Goal: Find specific page/section: Find specific page/section

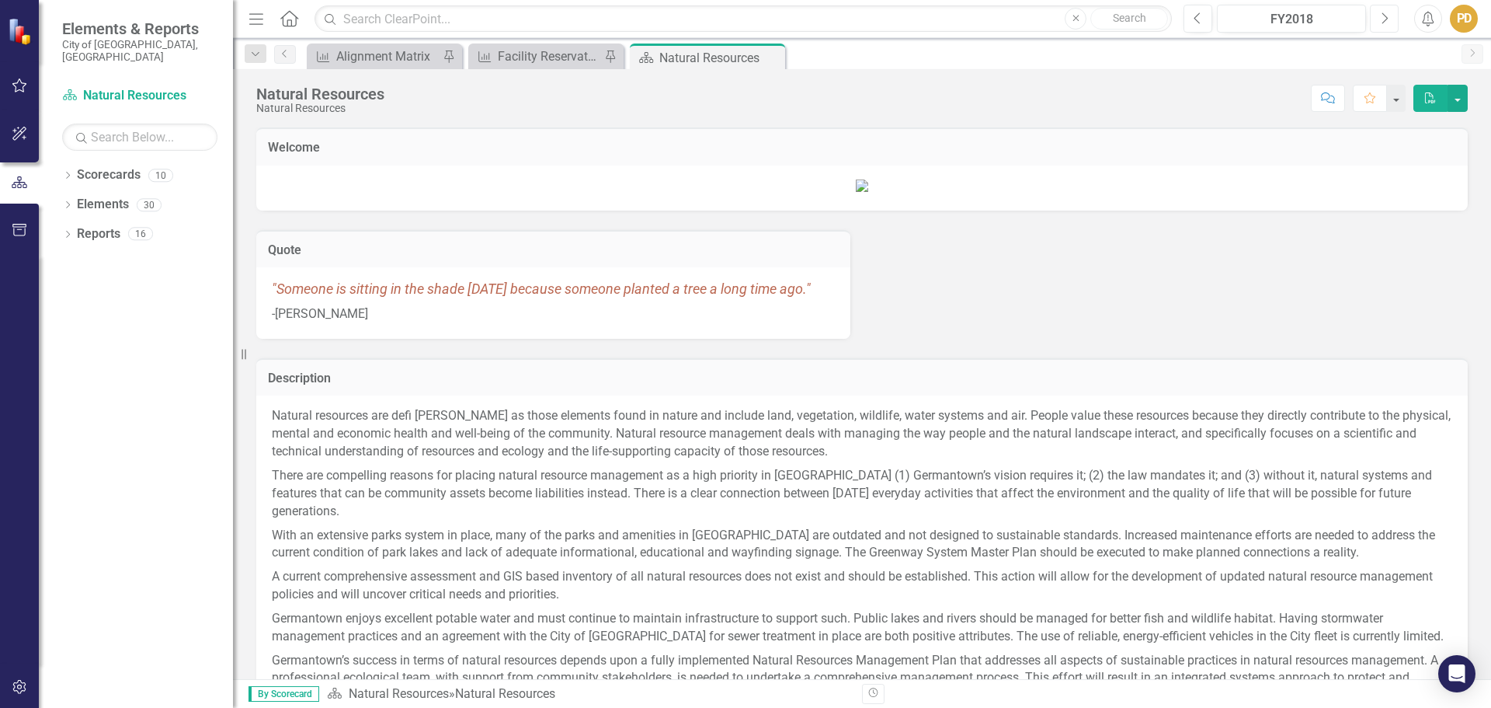
click at [1387, 18] on icon "Next" at bounding box center [1384, 19] width 9 height 14
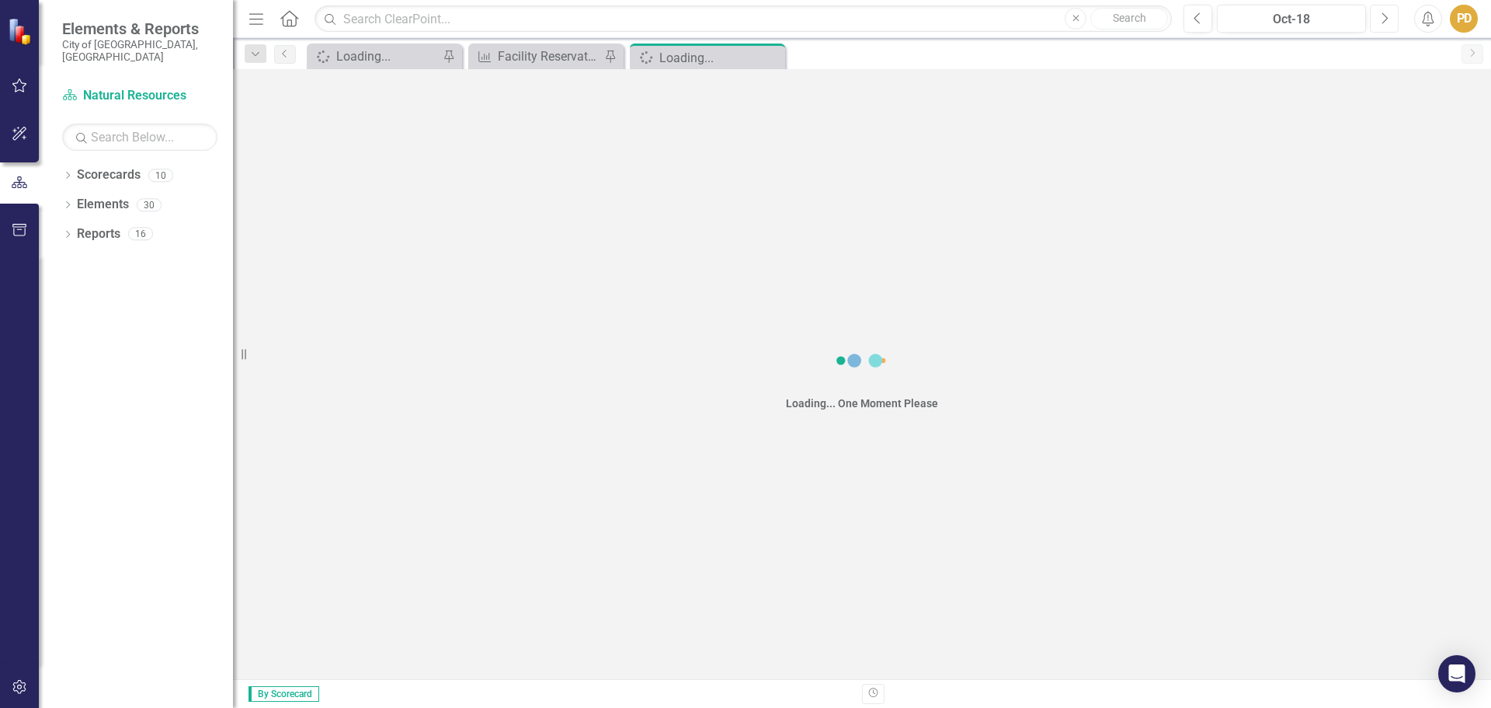
click at [1387, 18] on icon "Next" at bounding box center [1384, 19] width 9 height 14
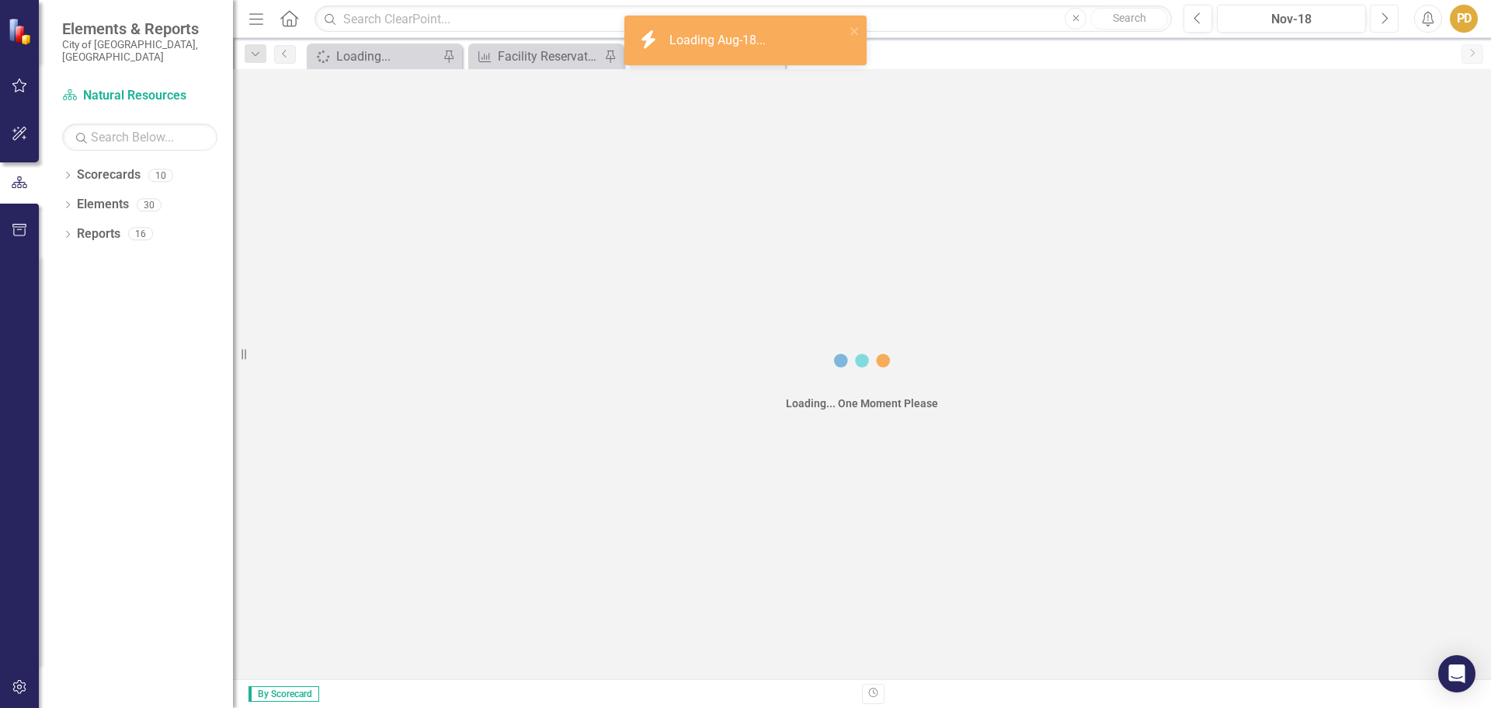
click at [1387, 18] on icon "Next" at bounding box center [1384, 19] width 9 height 14
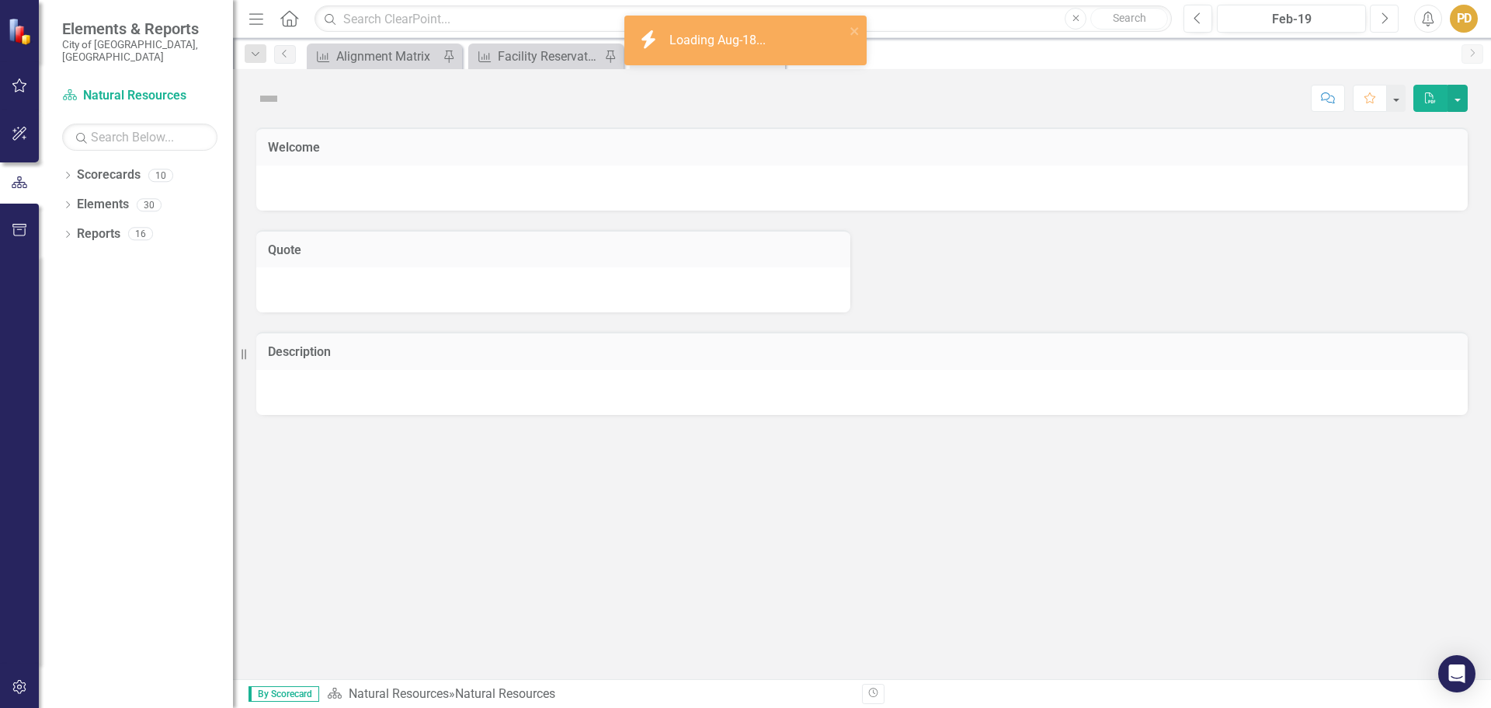
click at [1387, 18] on icon "Next" at bounding box center [1384, 19] width 9 height 14
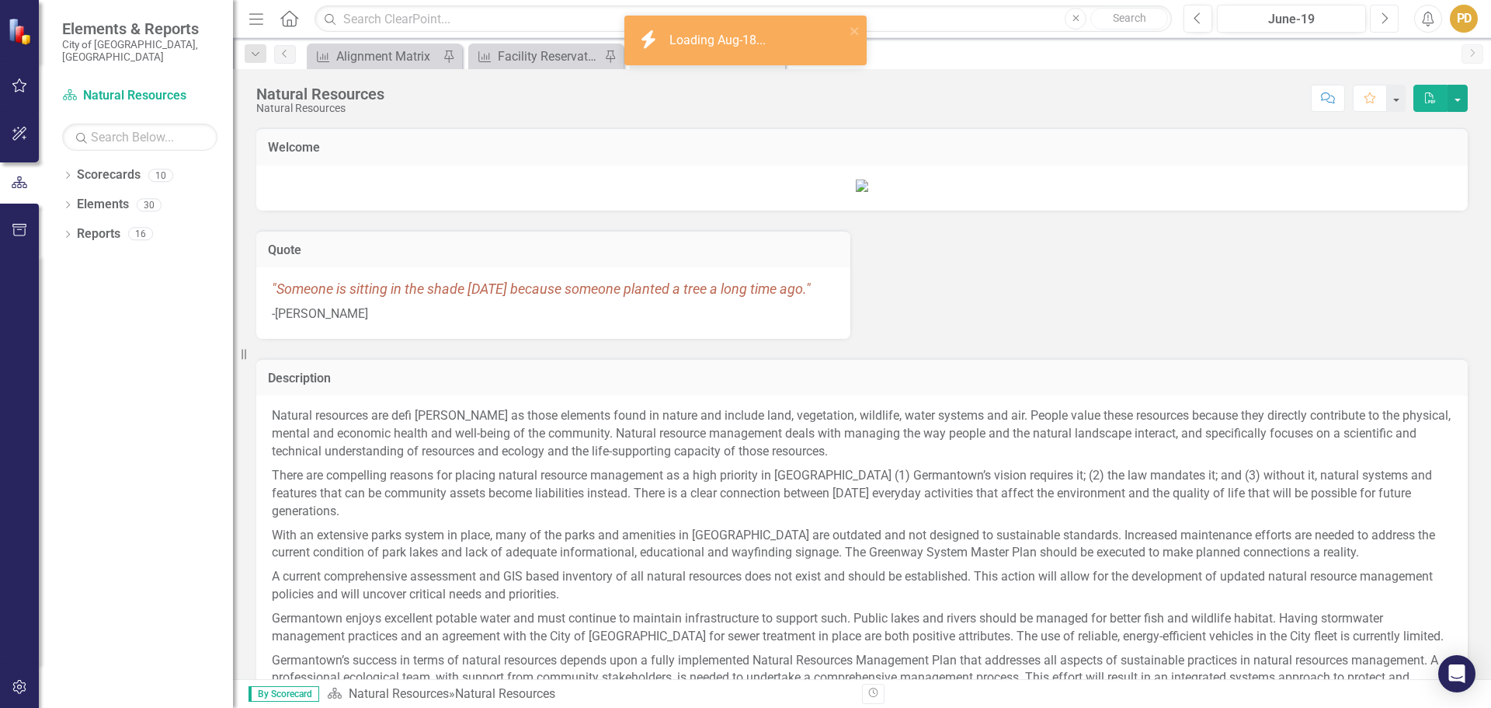
click at [1387, 18] on icon "Next" at bounding box center [1384, 19] width 9 height 14
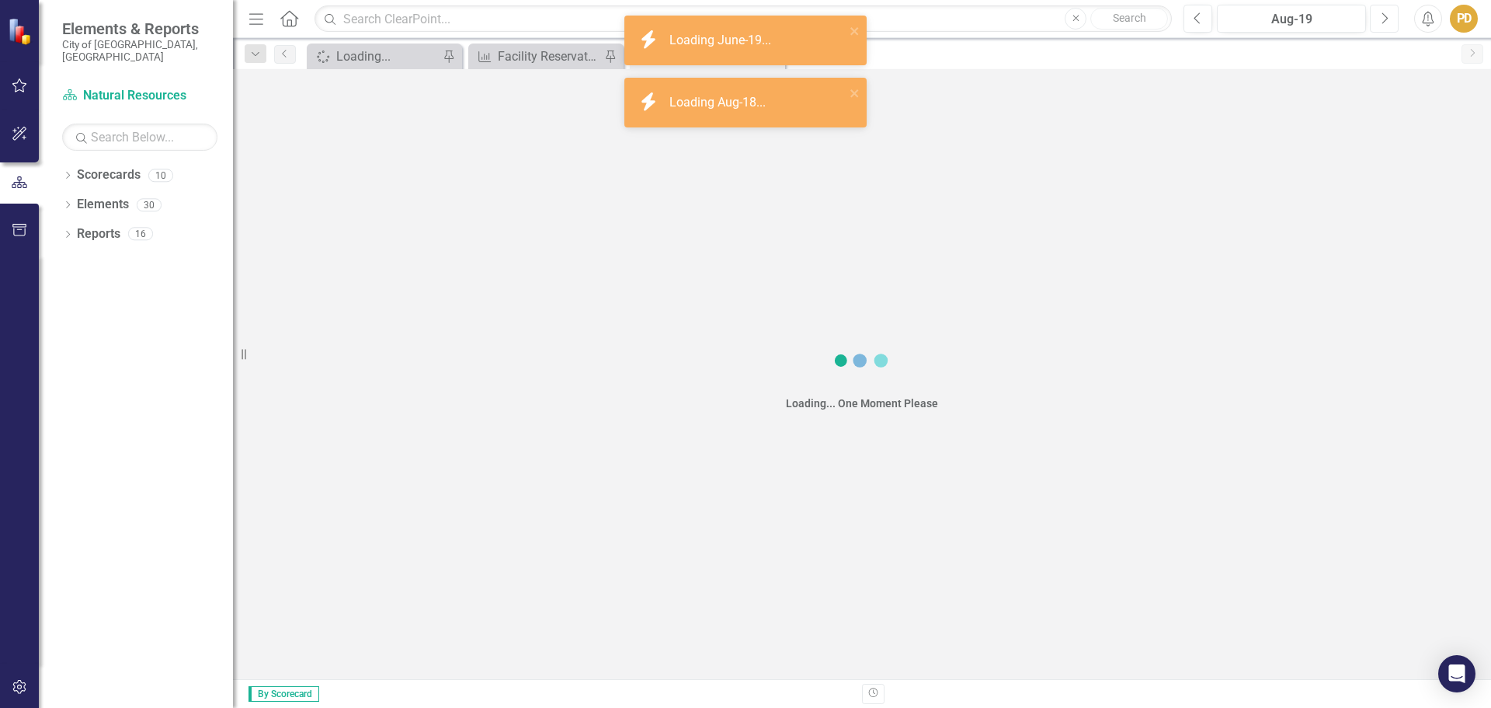
click at [1387, 18] on icon "Next" at bounding box center [1384, 19] width 9 height 14
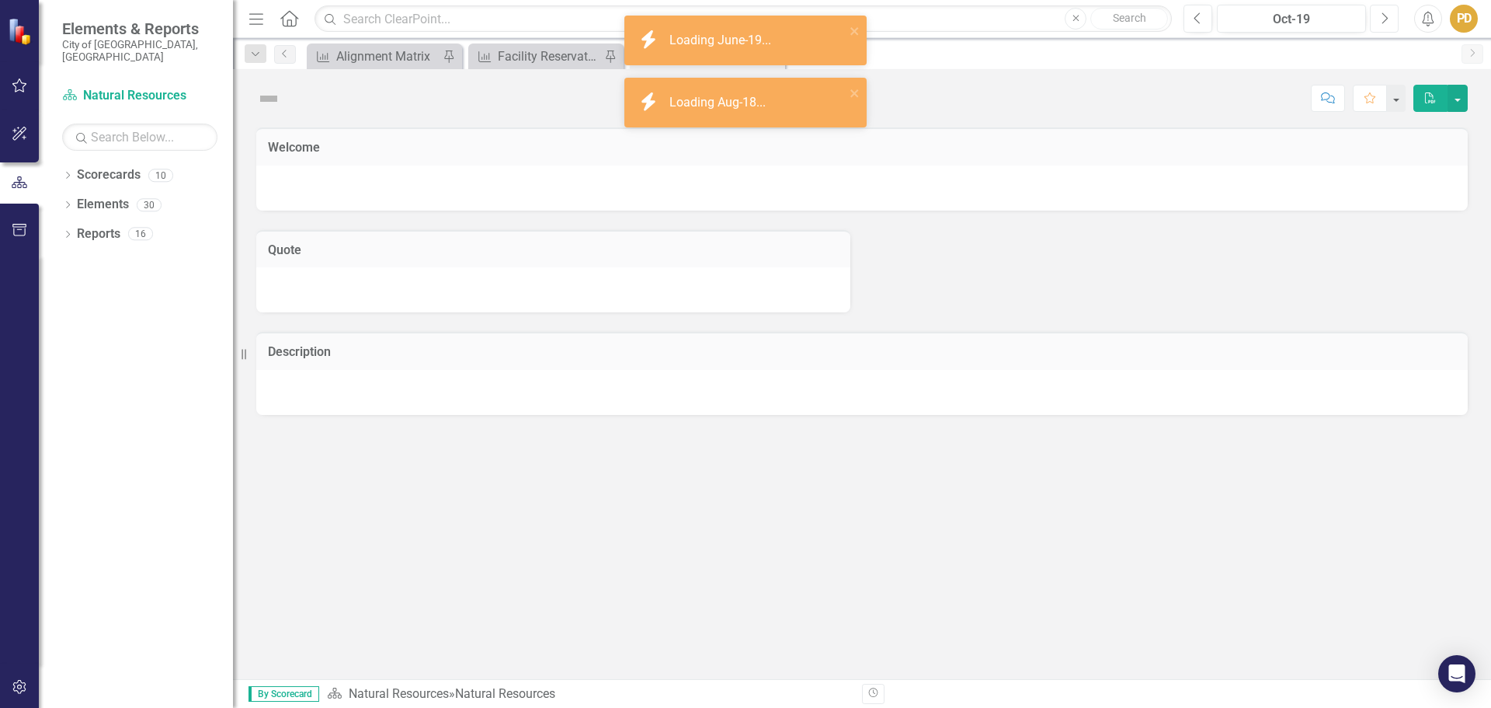
click at [1387, 18] on icon "Next" at bounding box center [1384, 19] width 9 height 14
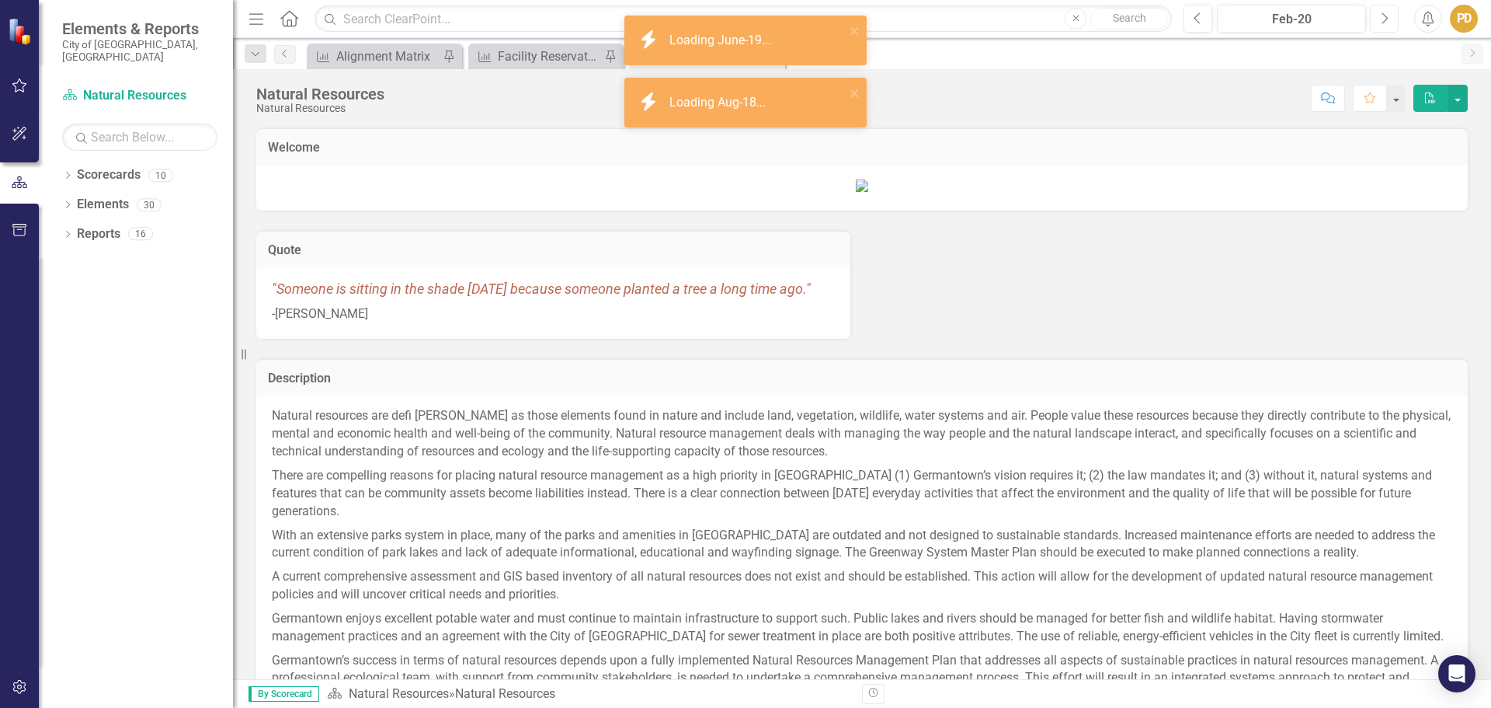
click at [1387, 18] on icon "Next" at bounding box center [1384, 19] width 9 height 14
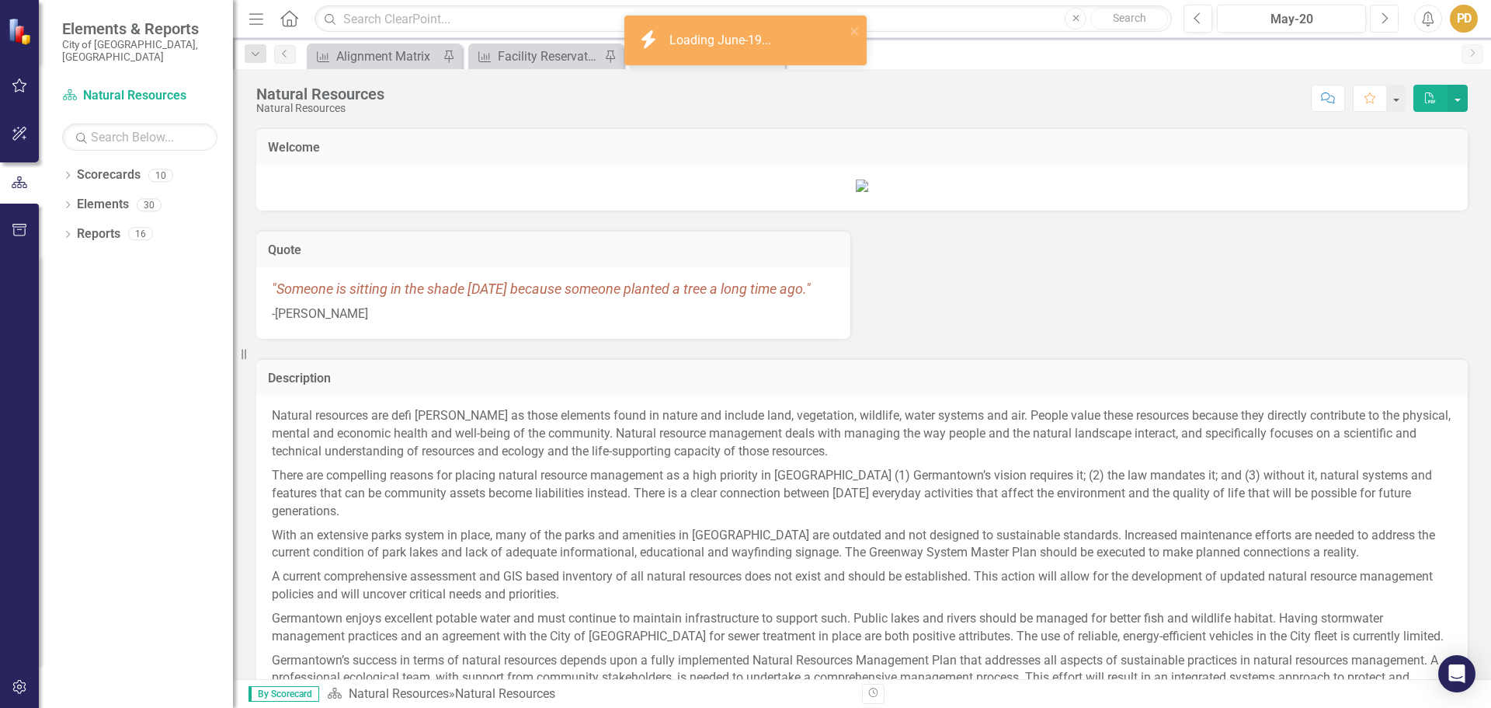
click at [1387, 18] on icon "Next" at bounding box center [1384, 19] width 9 height 14
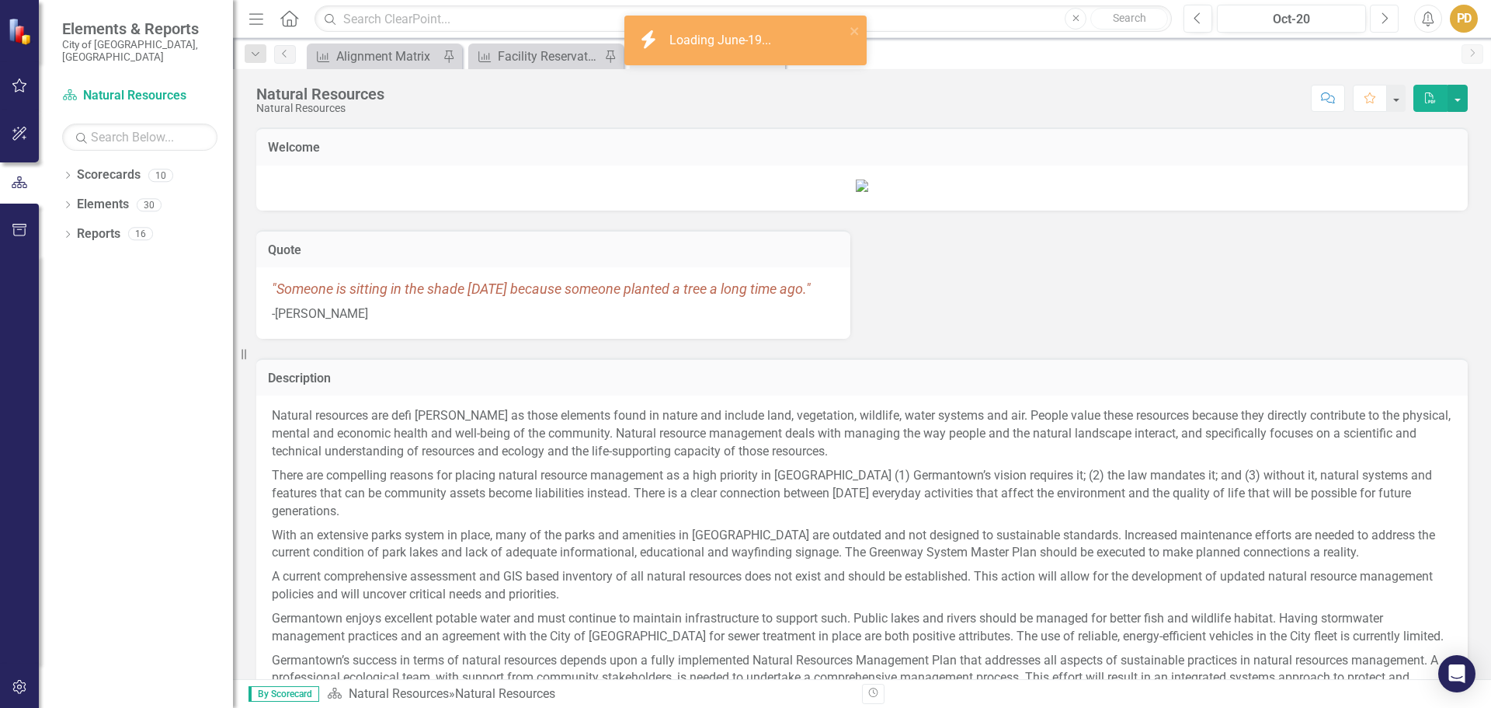
click at [1387, 18] on icon "Next" at bounding box center [1384, 19] width 9 height 14
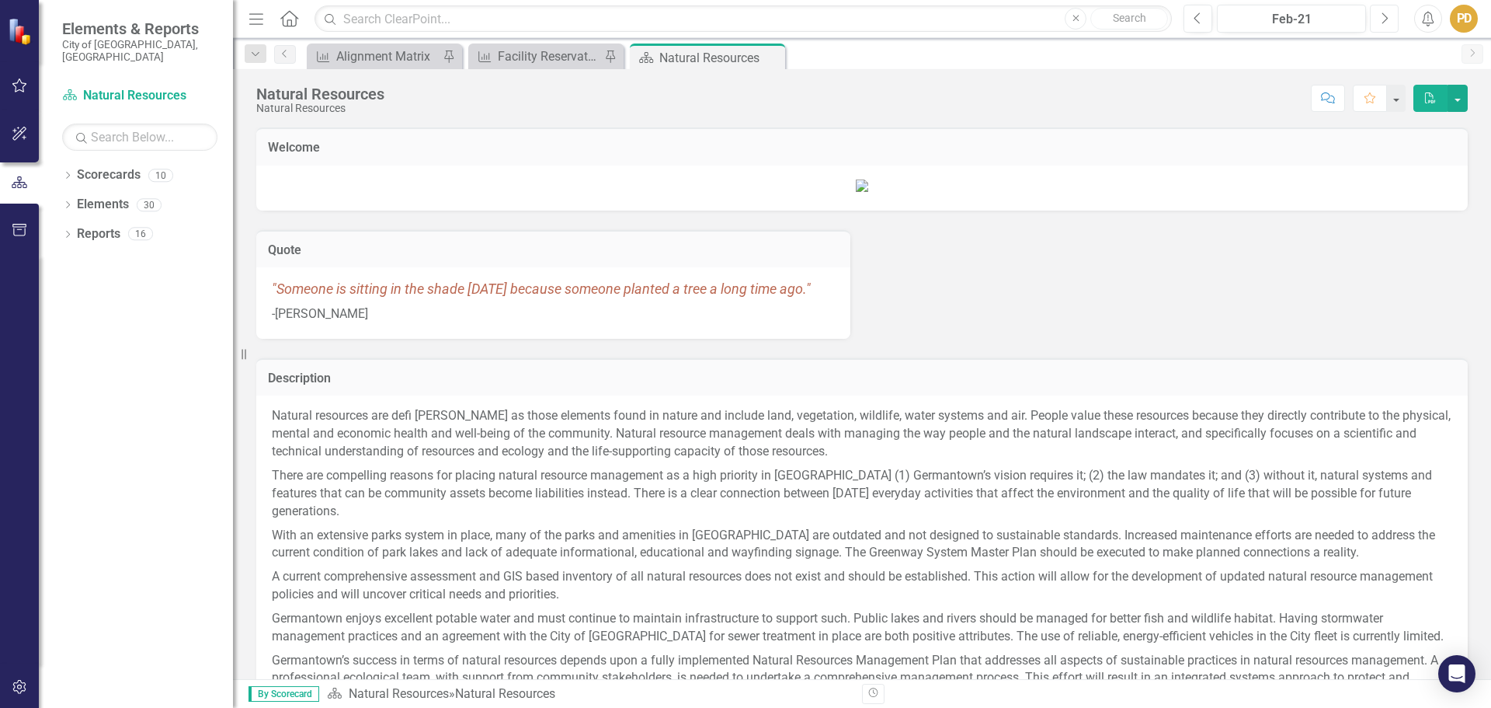
click at [1387, 18] on icon "Next" at bounding box center [1384, 19] width 9 height 14
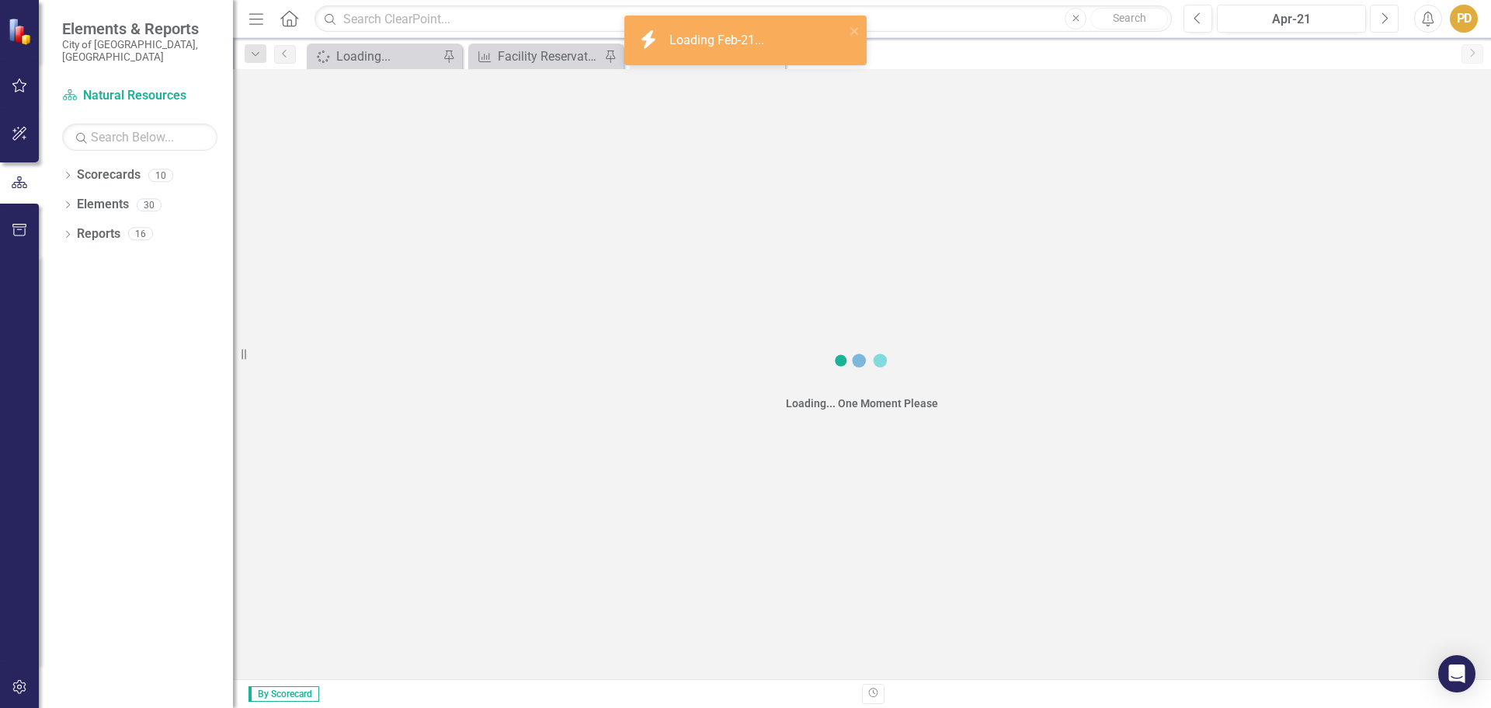
click at [1387, 18] on icon "Next" at bounding box center [1384, 19] width 9 height 14
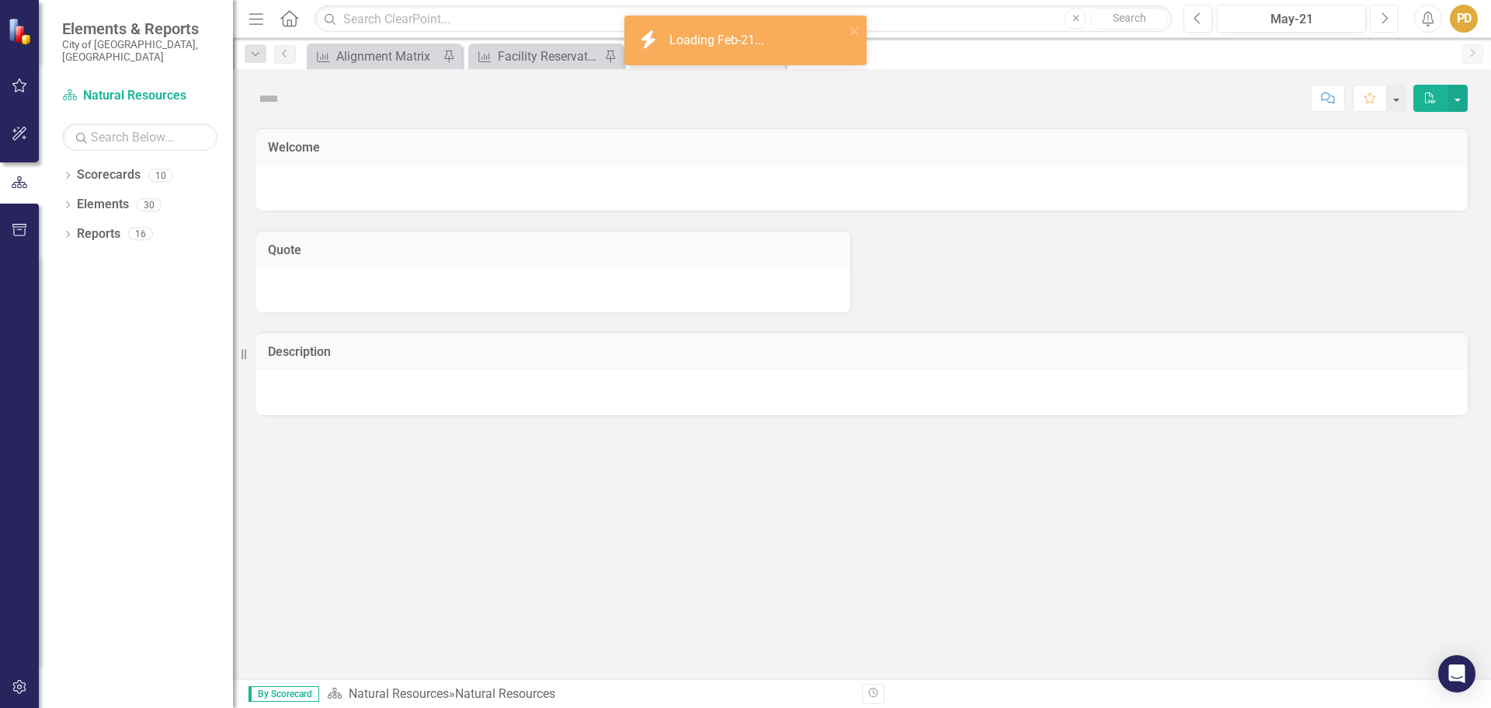
click at [1387, 18] on icon "Next" at bounding box center [1384, 19] width 9 height 14
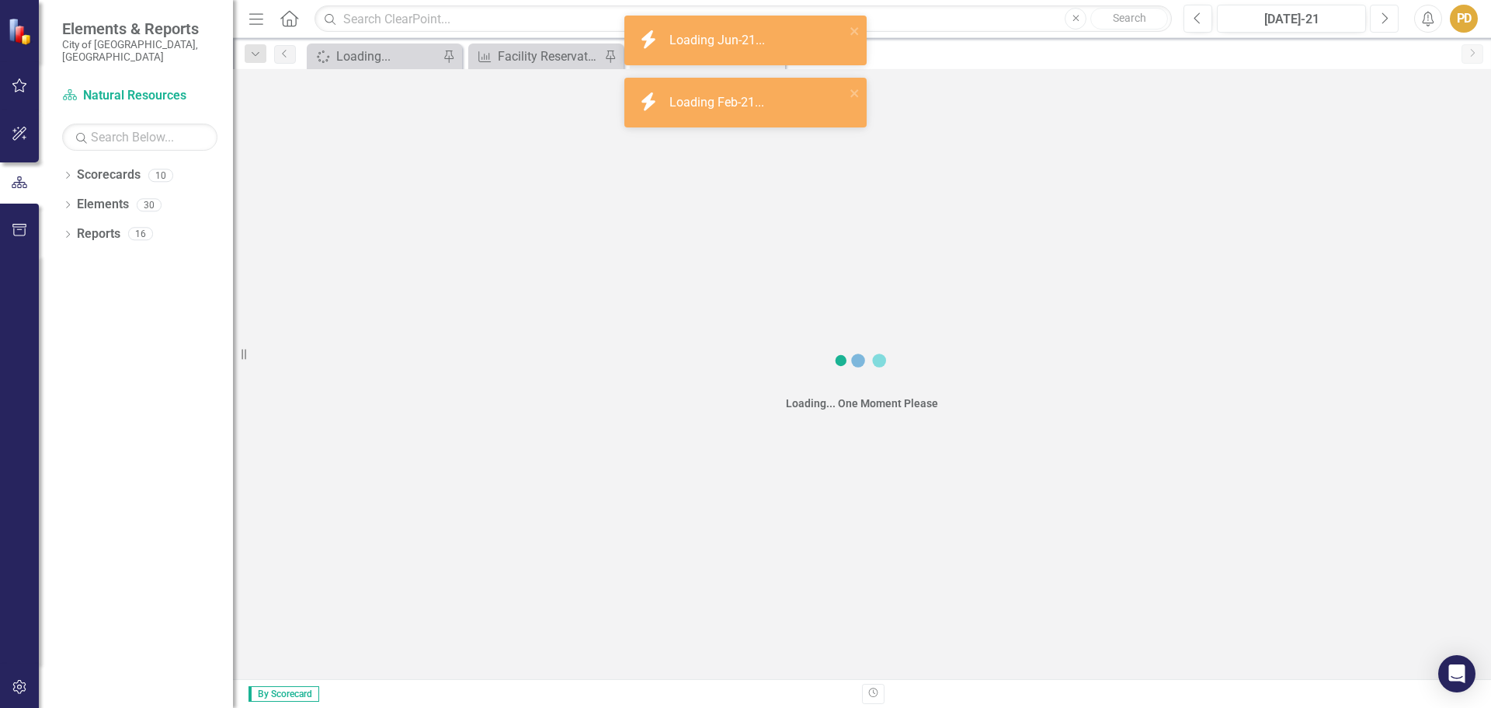
click at [1387, 18] on icon "Next" at bounding box center [1384, 19] width 9 height 14
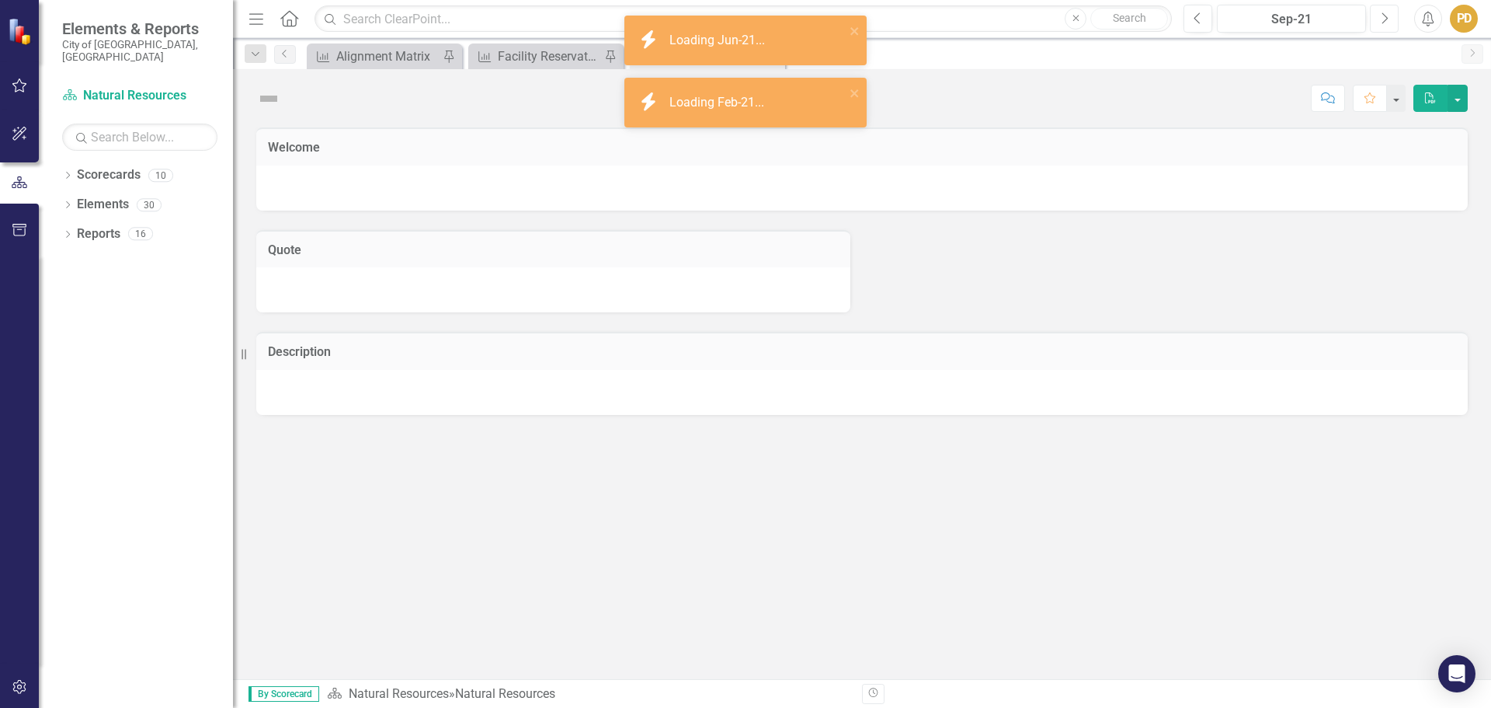
click at [1386, 18] on icon "Next" at bounding box center [1384, 19] width 9 height 14
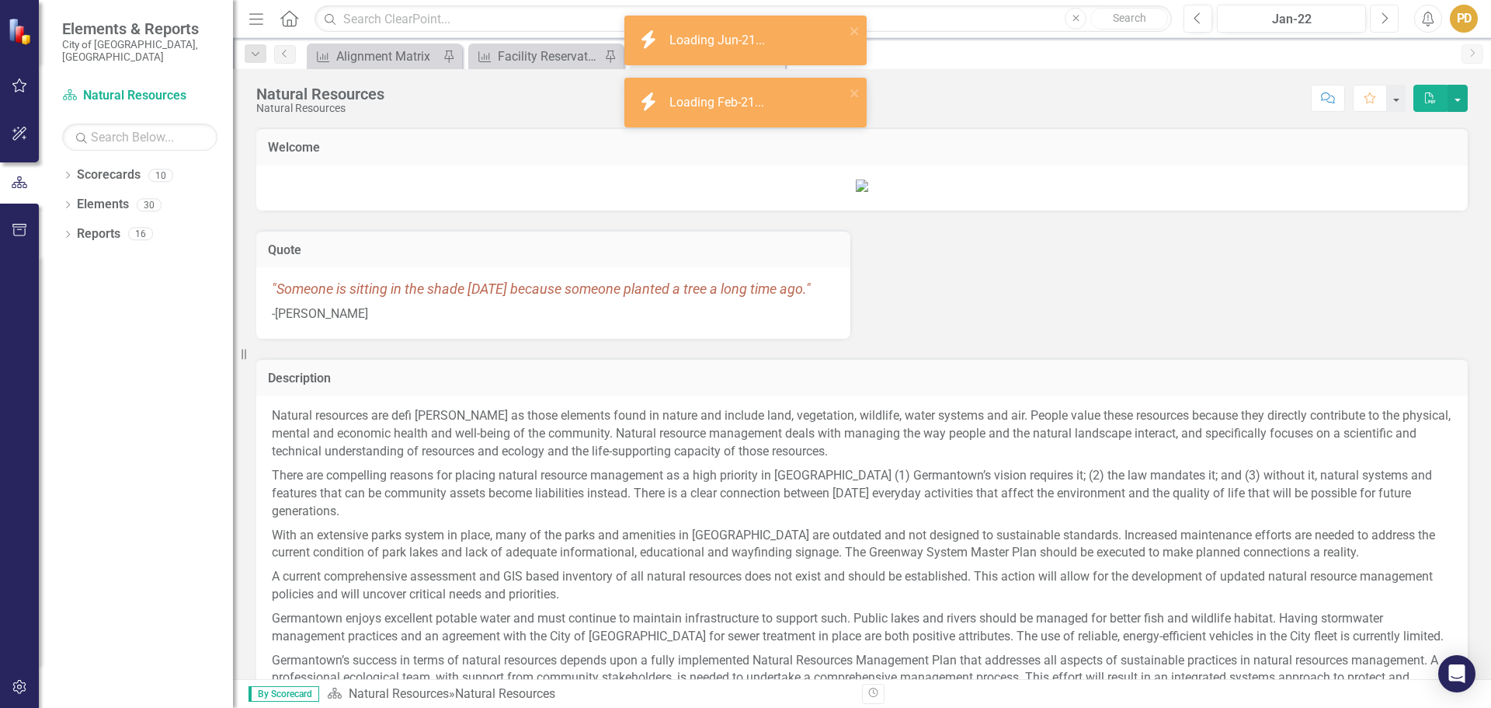
click at [1385, 18] on icon "Next" at bounding box center [1384, 19] width 9 height 14
click at [1384, 18] on icon "Next" at bounding box center [1384, 19] width 9 height 14
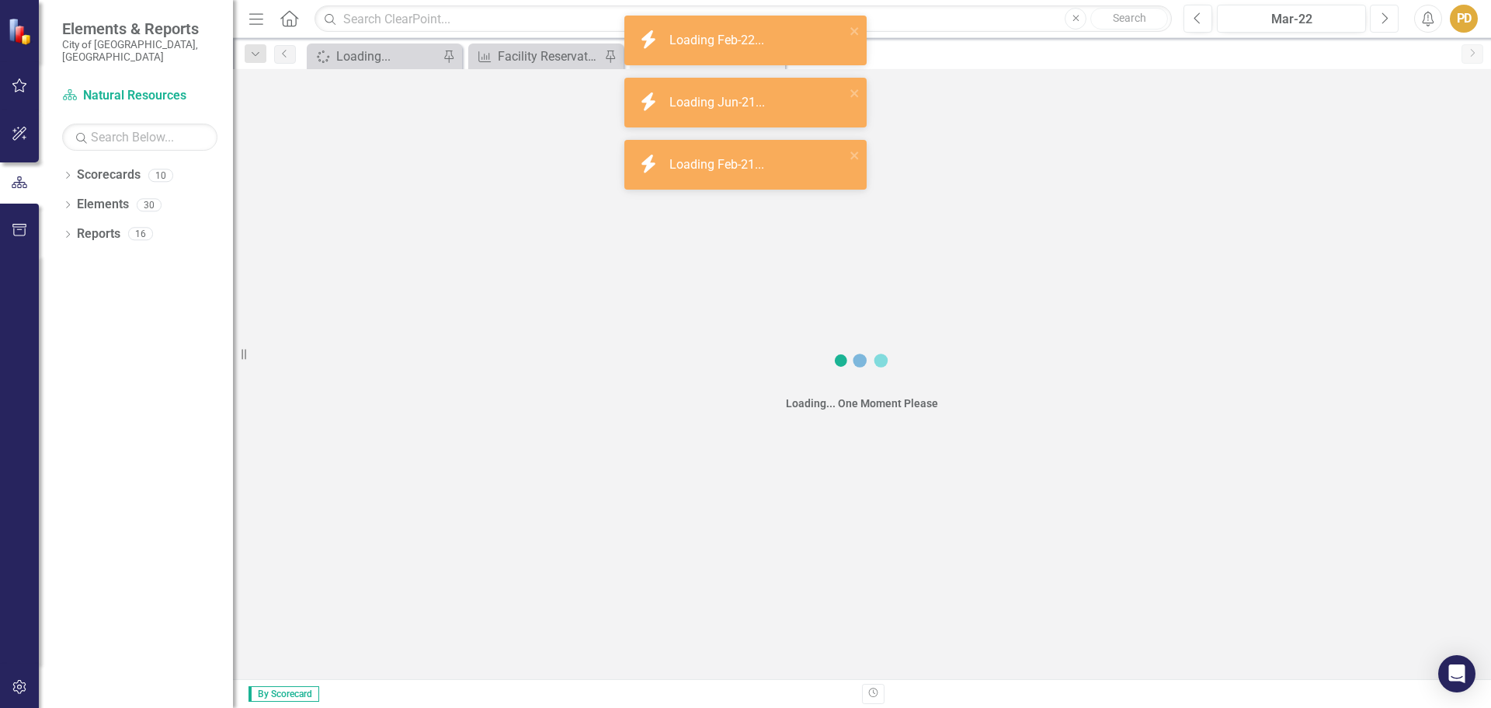
click at [1384, 18] on icon "Next" at bounding box center [1384, 19] width 9 height 14
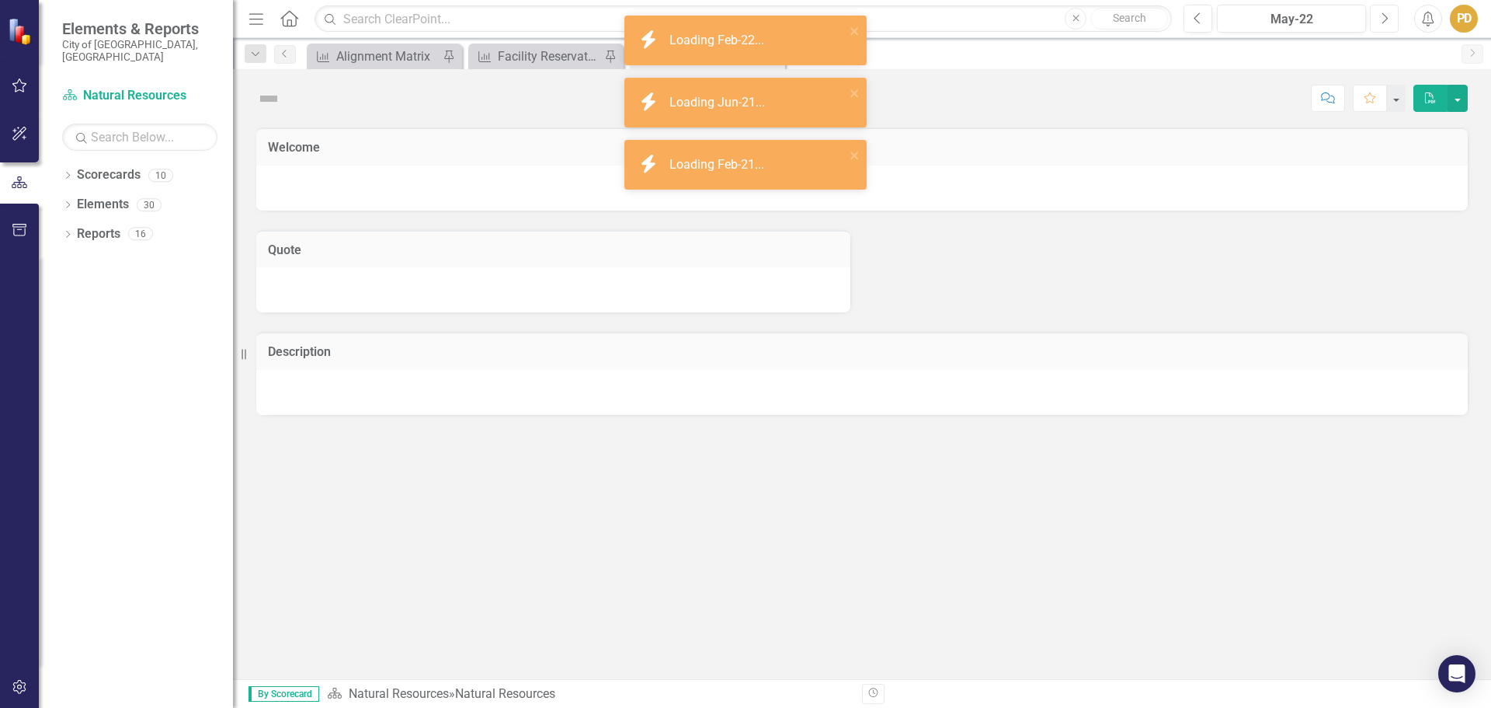
click at [1384, 18] on icon "Next" at bounding box center [1384, 19] width 9 height 14
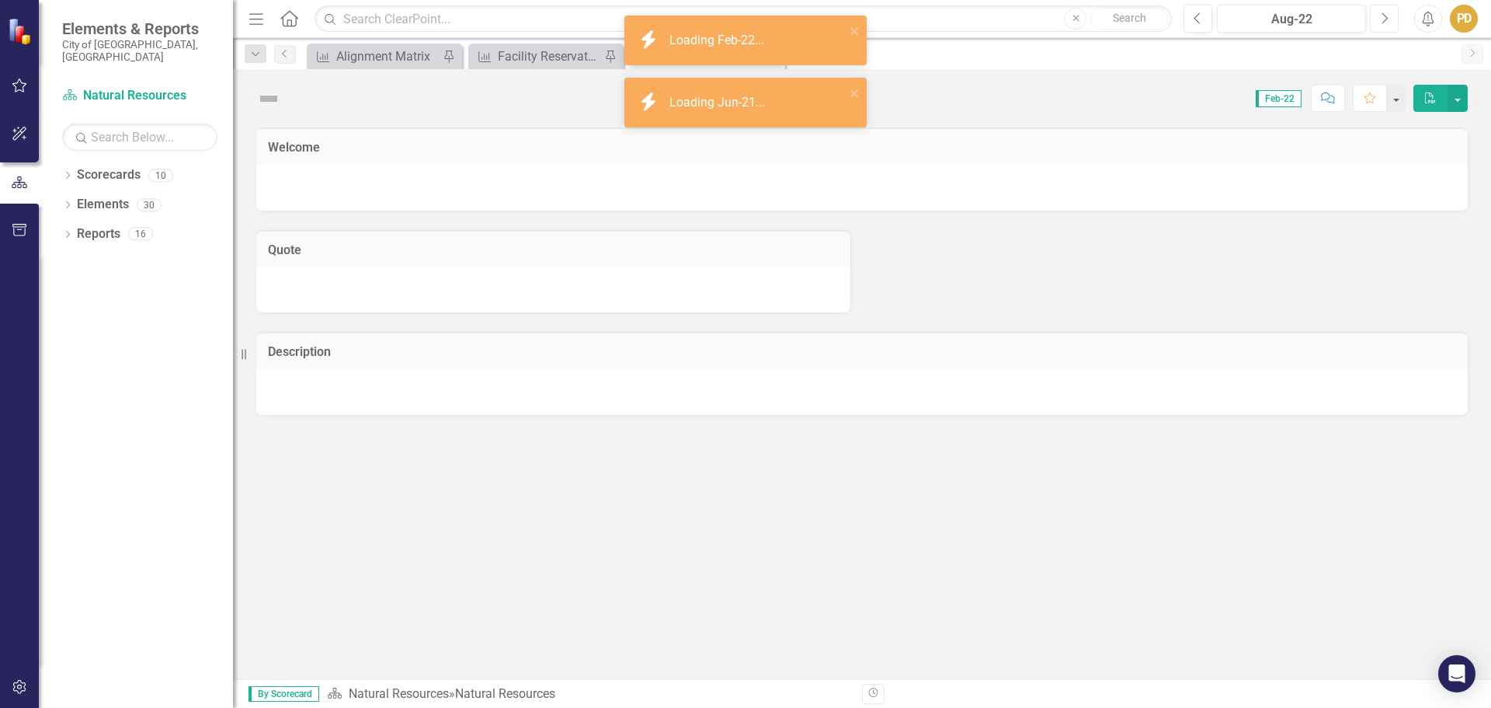
click at [1384, 18] on icon "Next" at bounding box center [1384, 19] width 9 height 14
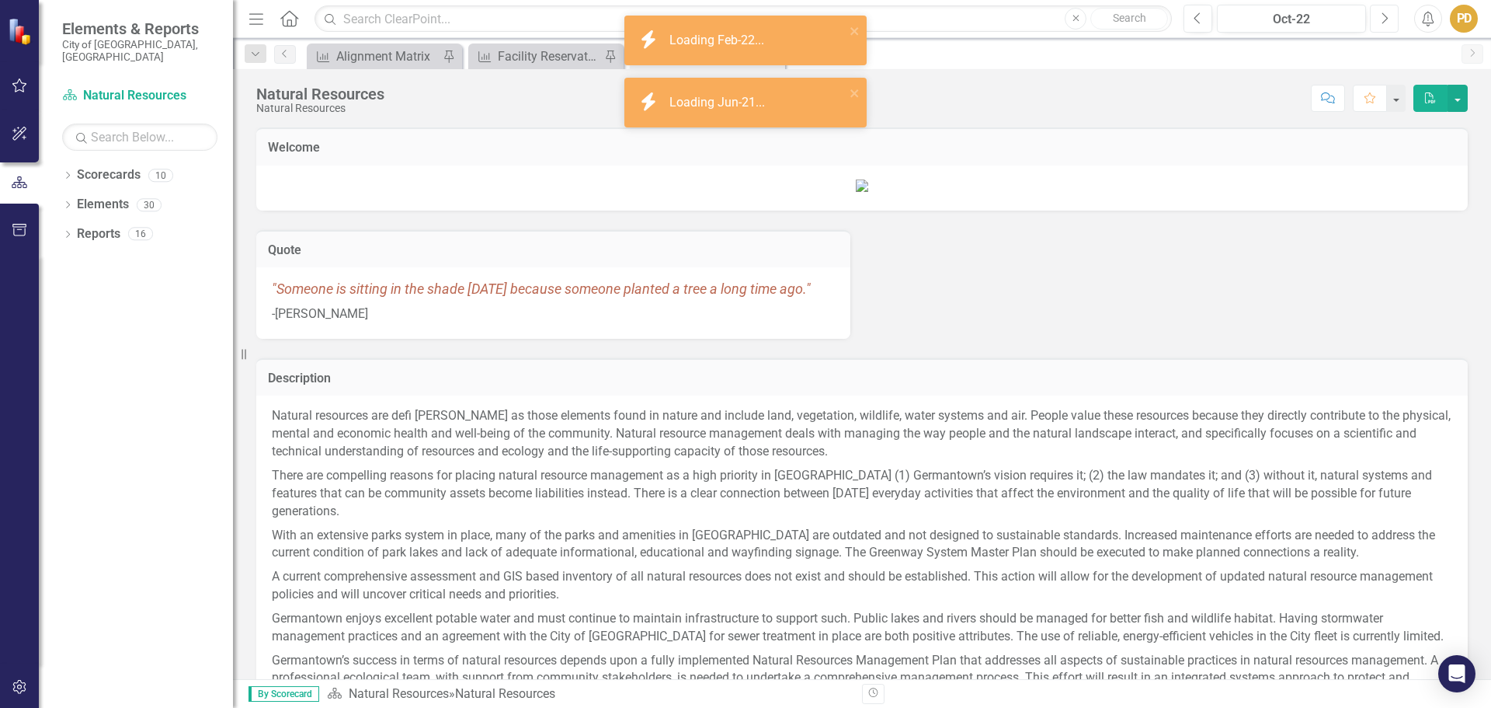
click at [1384, 18] on icon "Next" at bounding box center [1384, 19] width 9 height 14
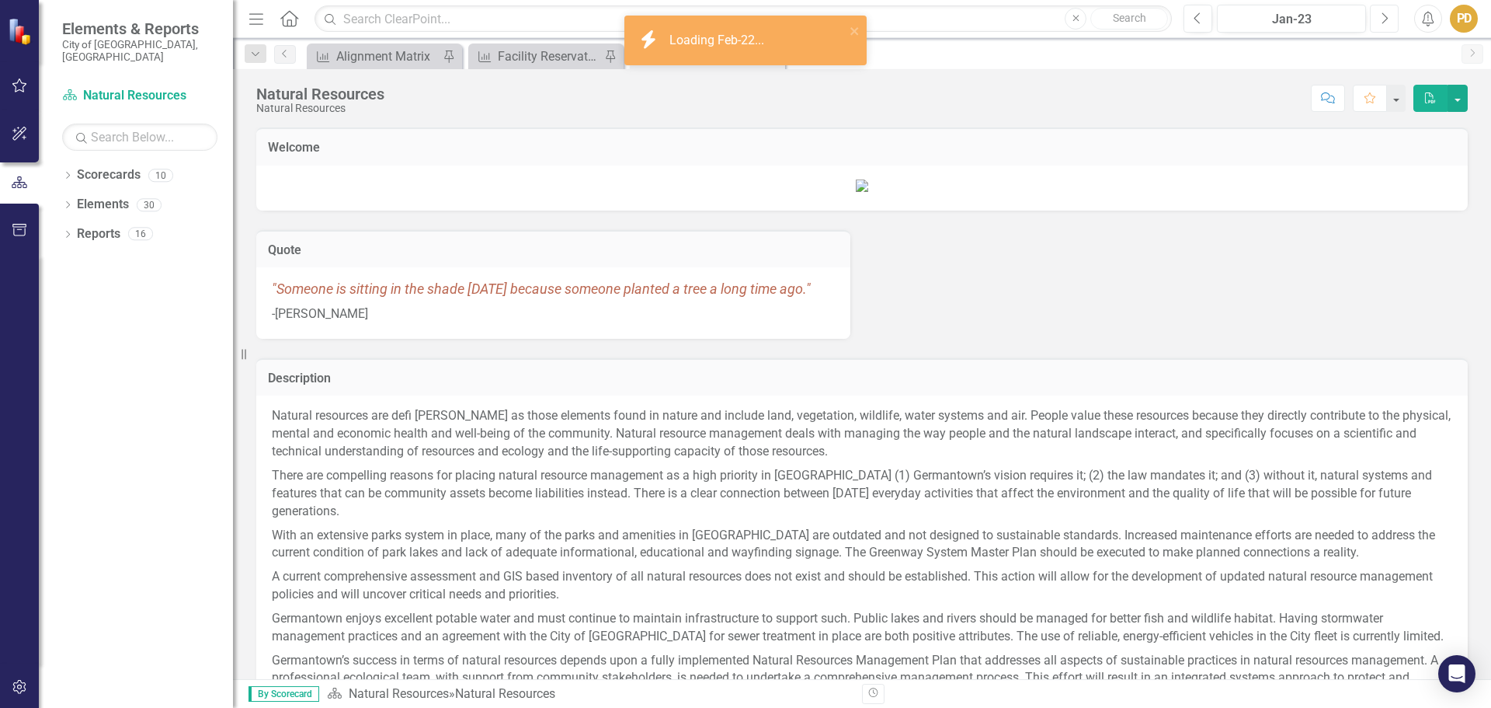
click at [1384, 18] on icon "Next" at bounding box center [1384, 19] width 9 height 14
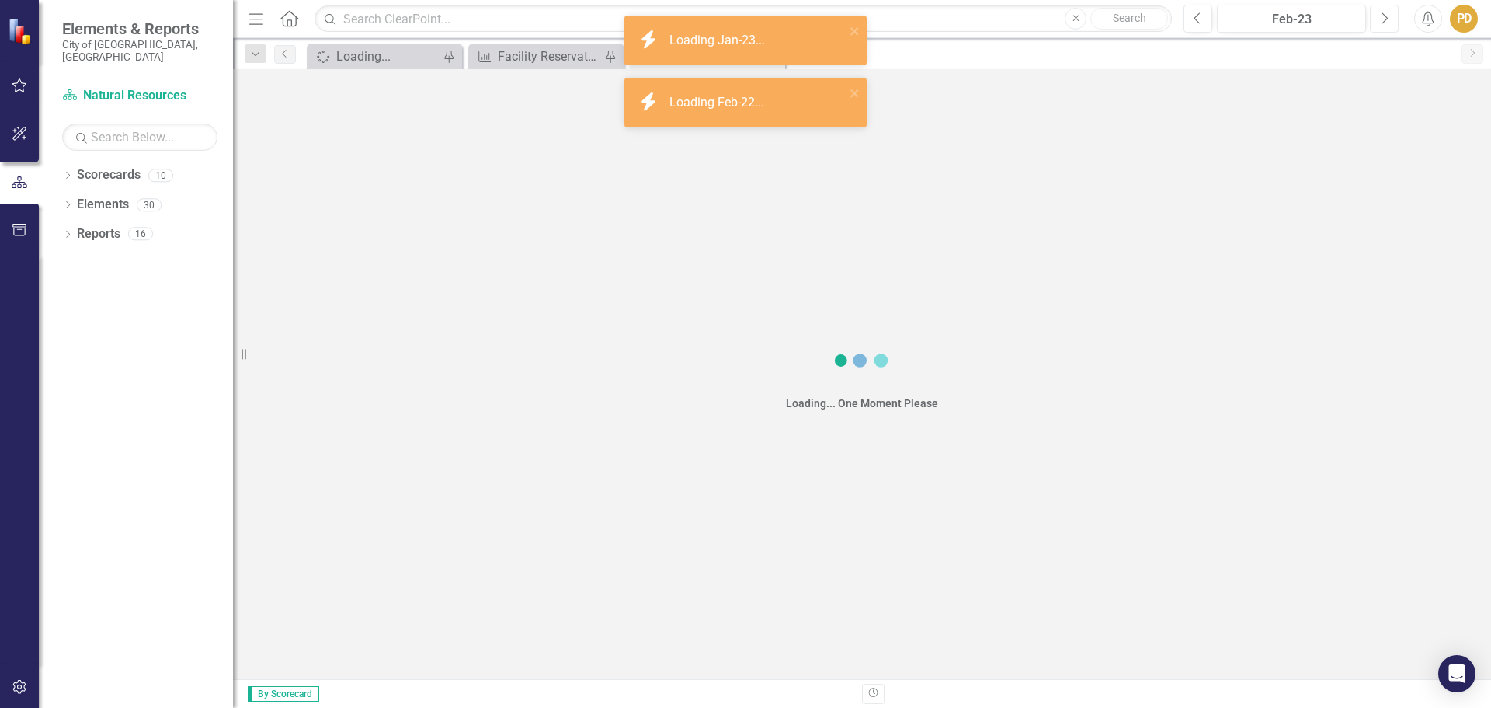
click at [1384, 18] on icon "Next" at bounding box center [1384, 19] width 9 height 14
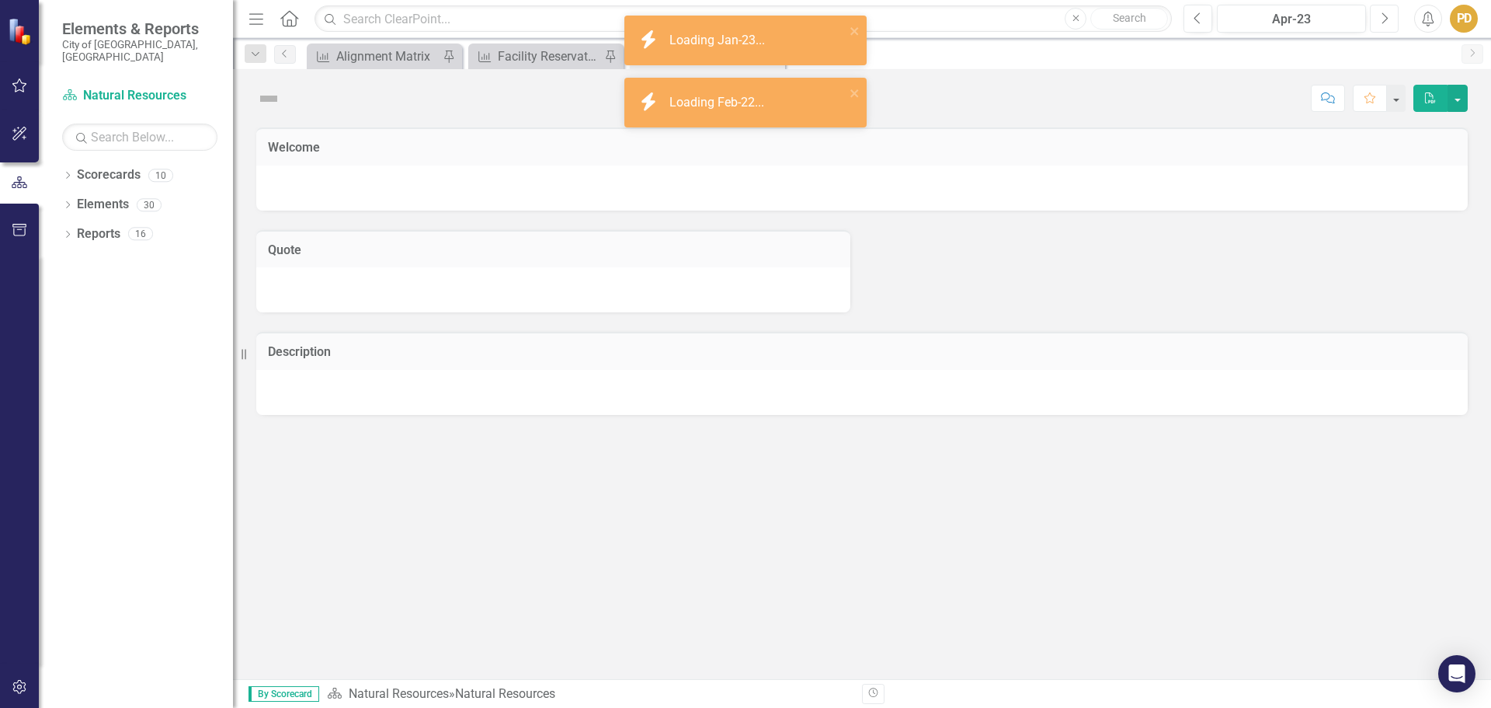
click at [1384, 18] on icon "Next" at bounding box center [1384, 19] width 9 height 14
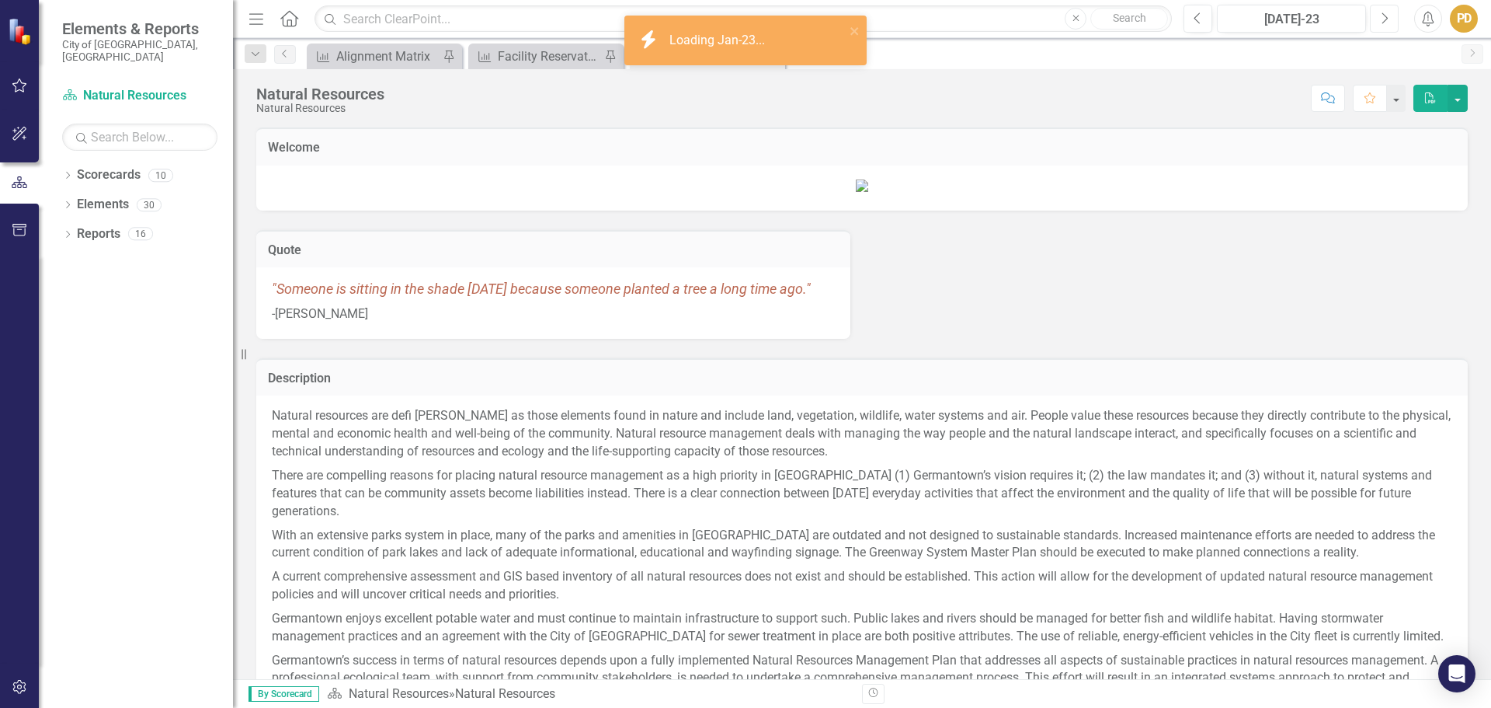
click at [1384, 18] on icon "Next" at bounding box center [1384, 19] width 9 height 14
click at [1383, 18] on icon "Next" at bounding box center [1384, 19] width 9 height 14
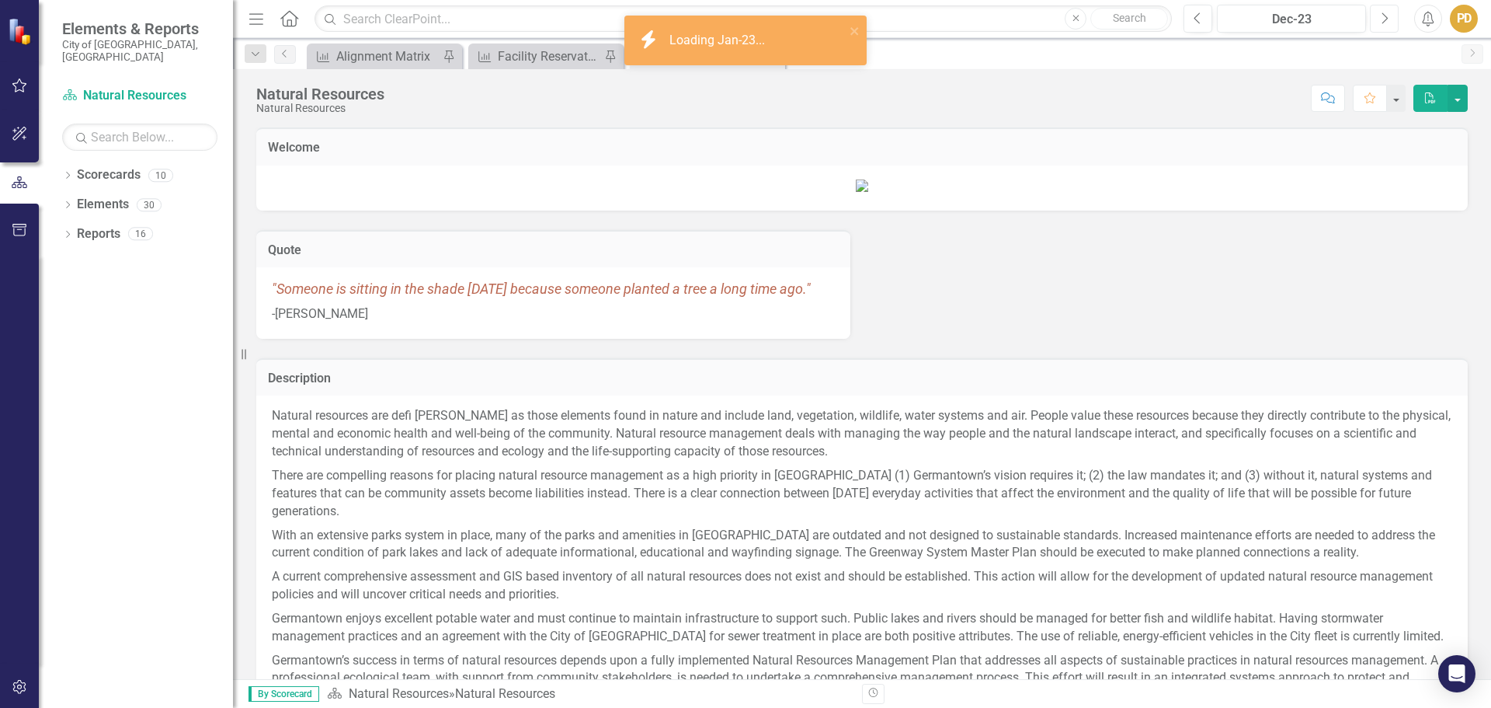
click at [1383, 18] on icon "Next" at bounding box center [1384, 19] width 9 height 14
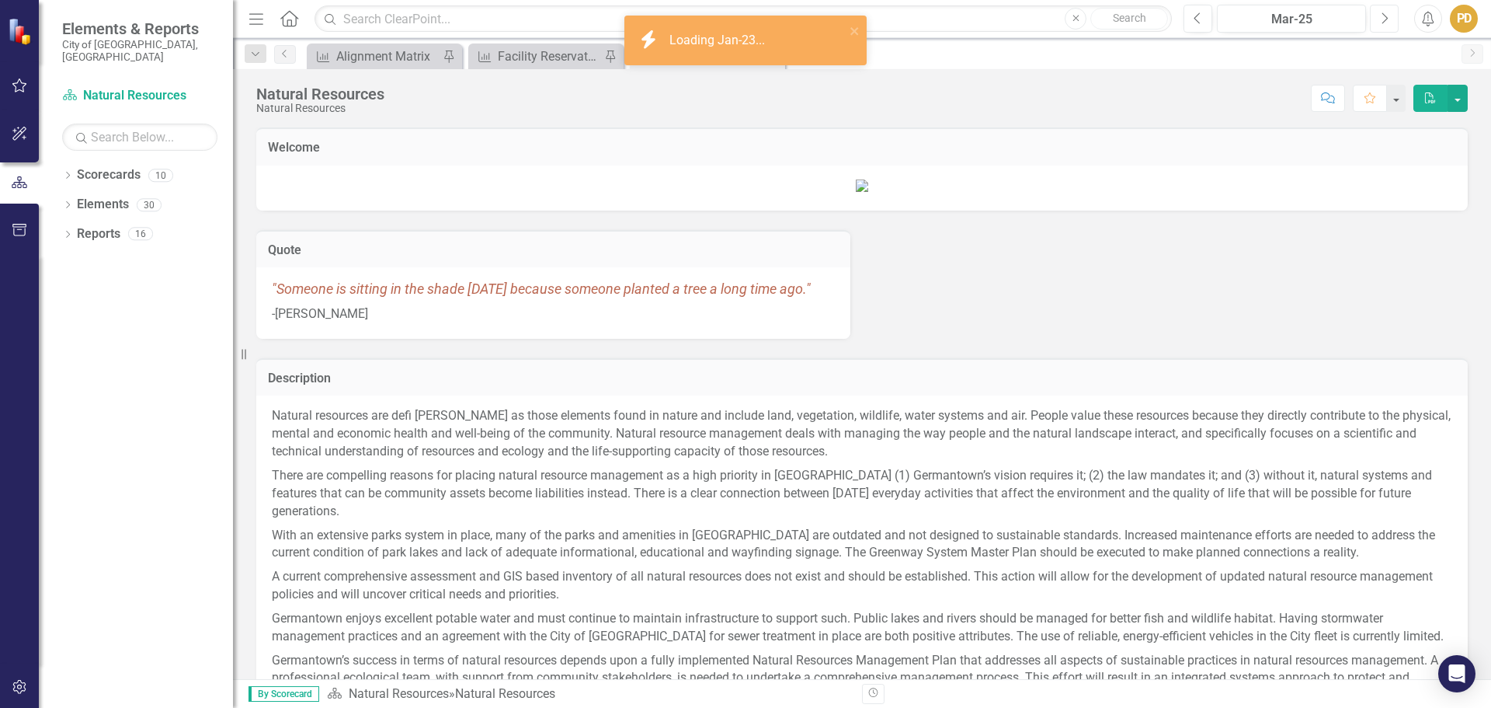
click at [1383, 18] on icon "Next" at bounding box center [1384, 19] width 9 height 14
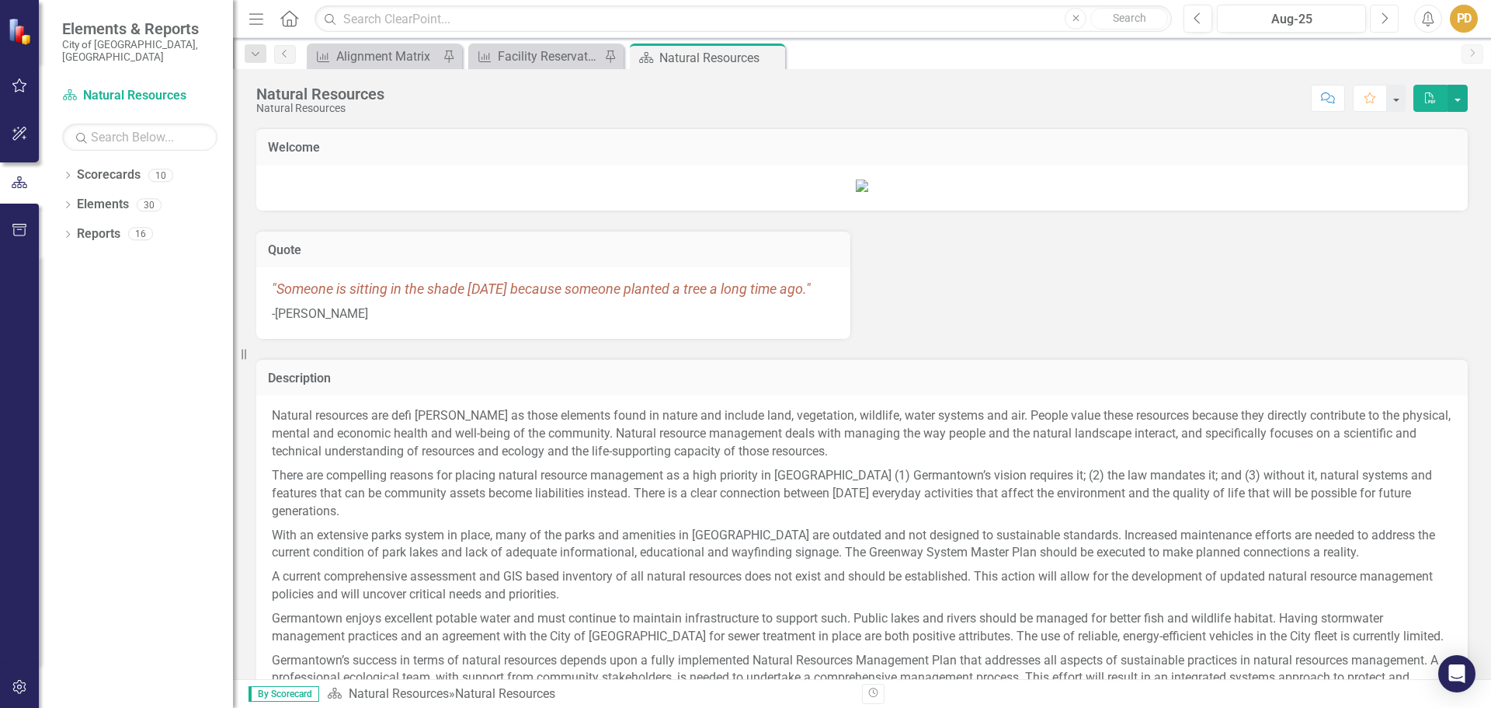
click at [1383, 18] on icon "Next" at bounding box center [1384, 19] width 9 height 14
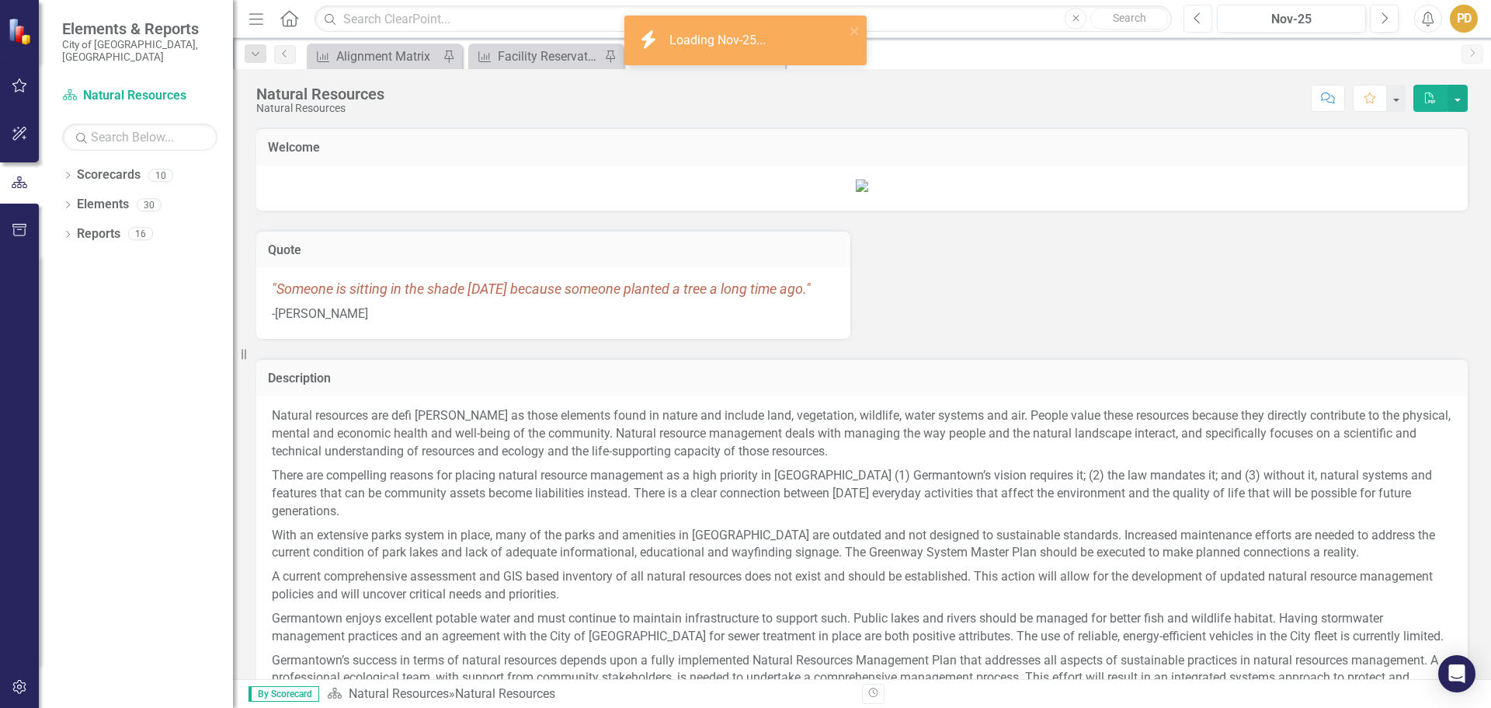
click at [1188, 22] on button "Previous" at bounding box center [1198, 19] width 29 height 28
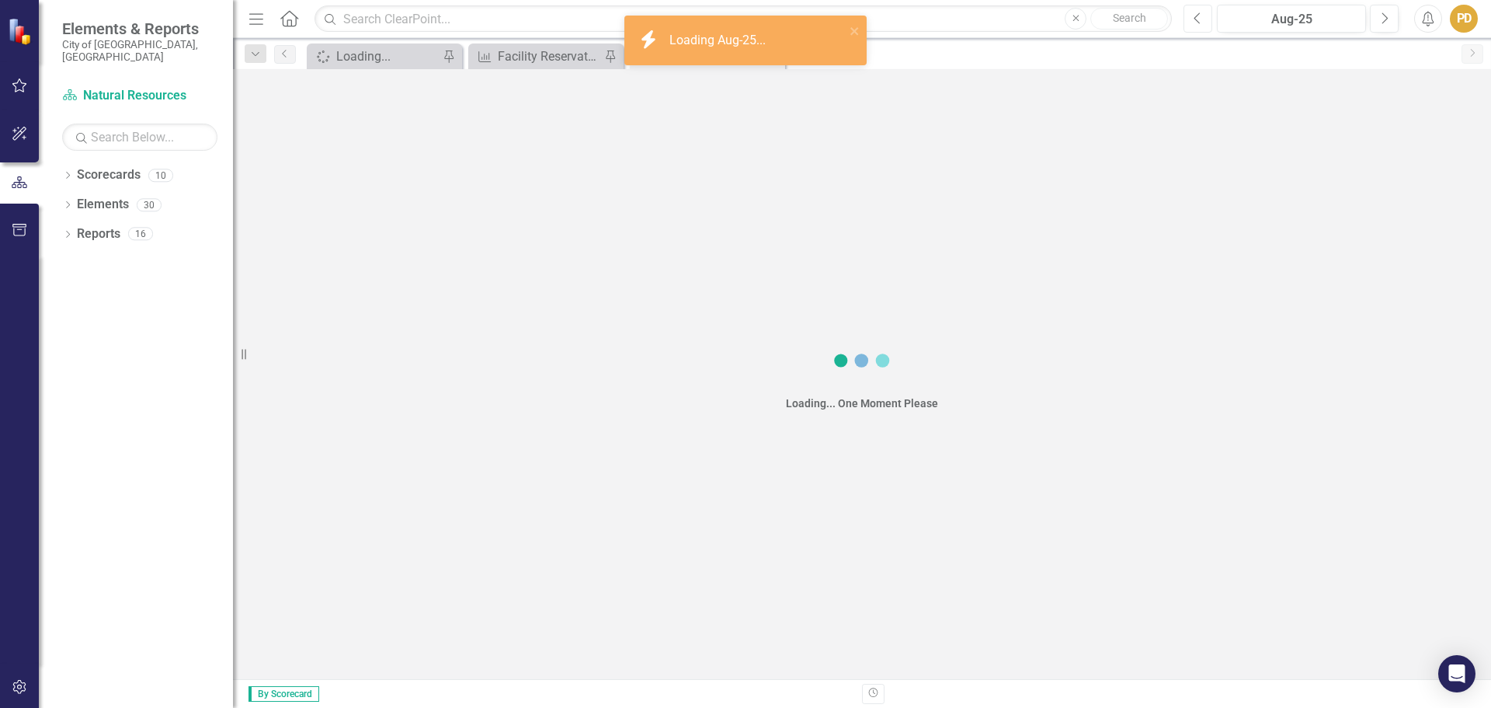
click at [1188, 22] on button "Previous" at bounding box center [1198, 19] width 29 height 28
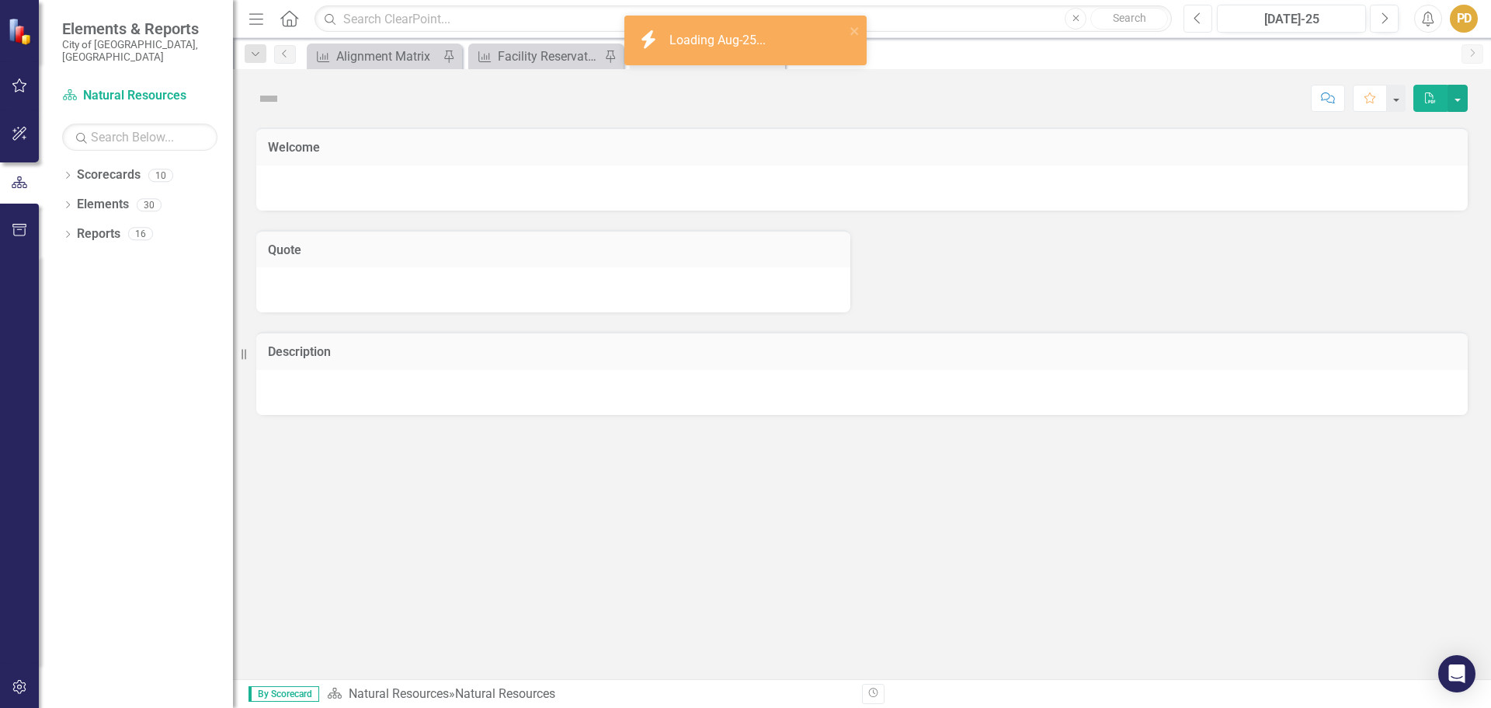
click at [1188, 22] on button "Previous" at bounding box center [1198, 19] width 29 height 28
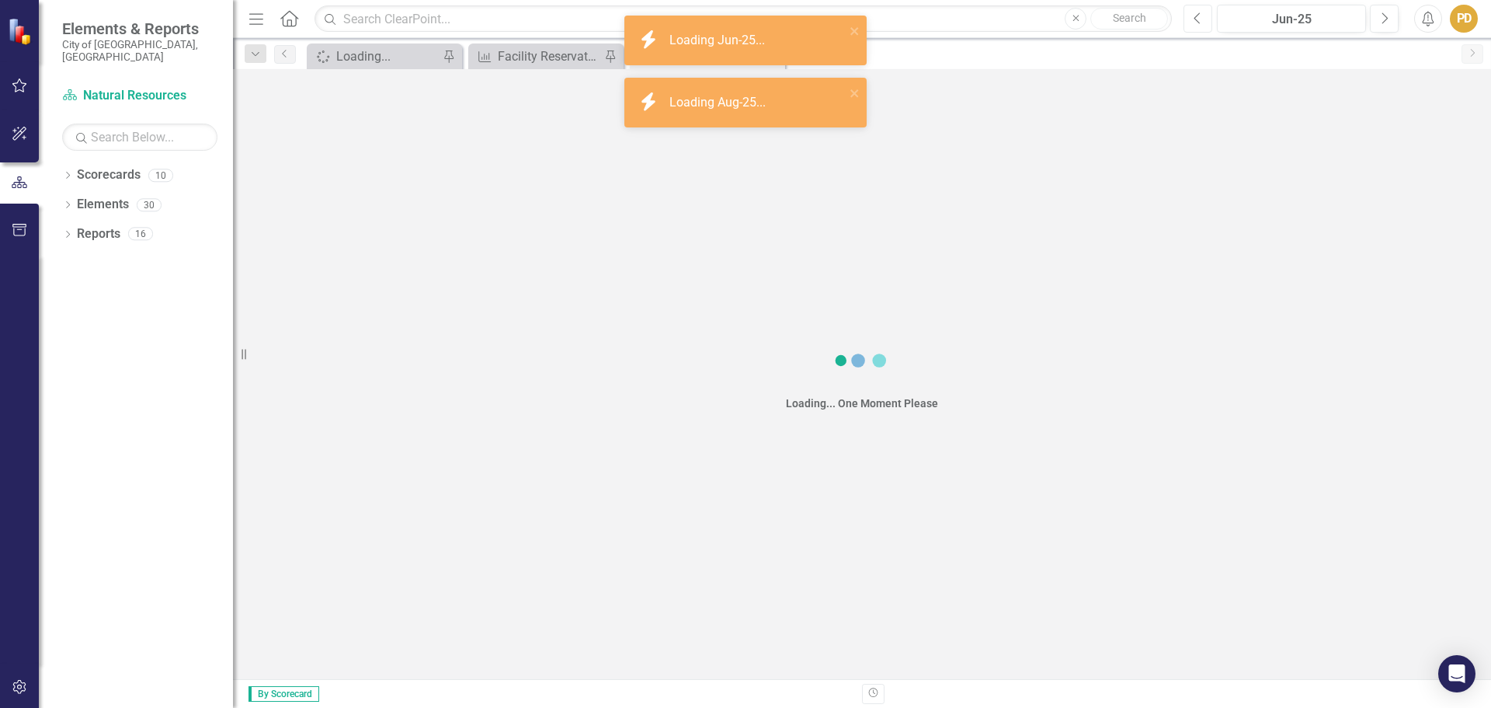
click at [1188, 22] on button "Previous" at bounding box center [1198, 19] width 29 height 28
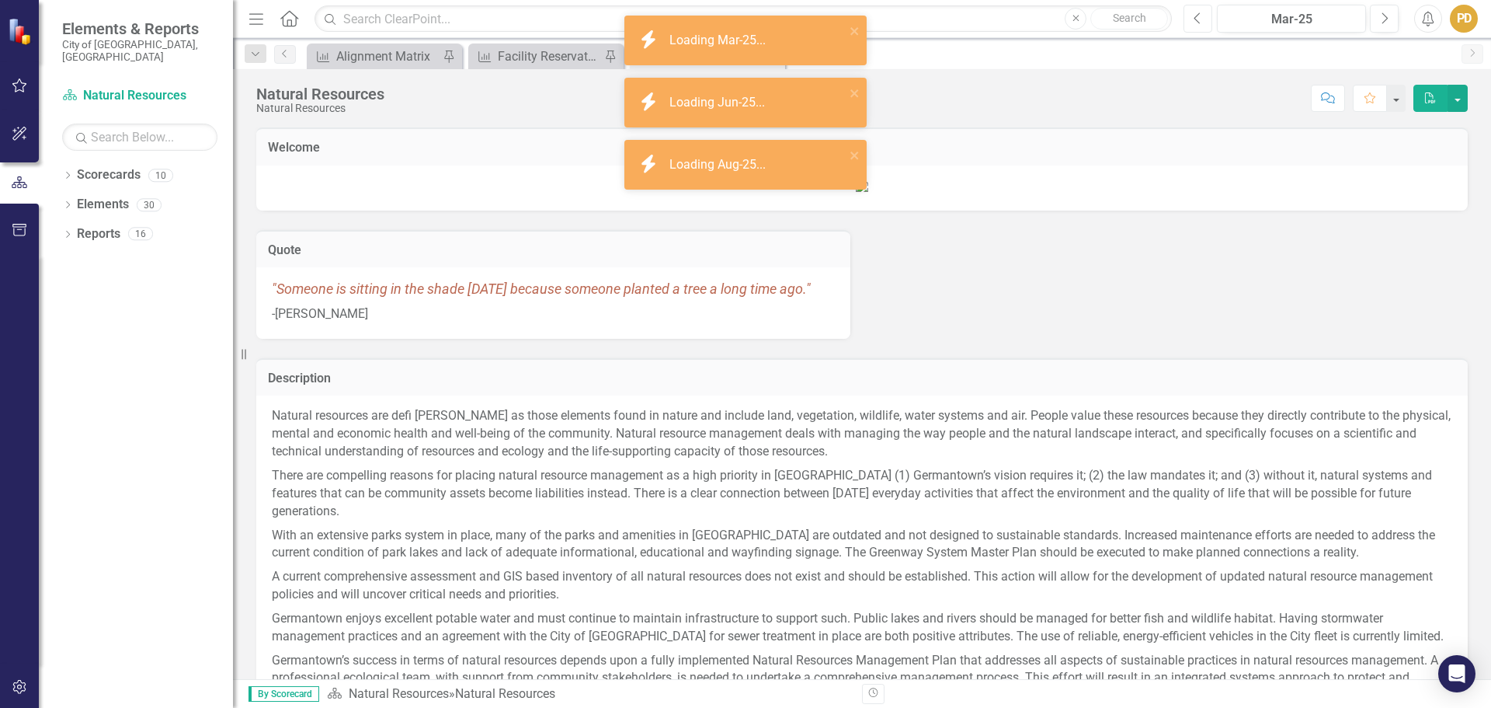
click at [1187, 22] on button "Previous" at bounding box center [1198, 19] width 29 height 28
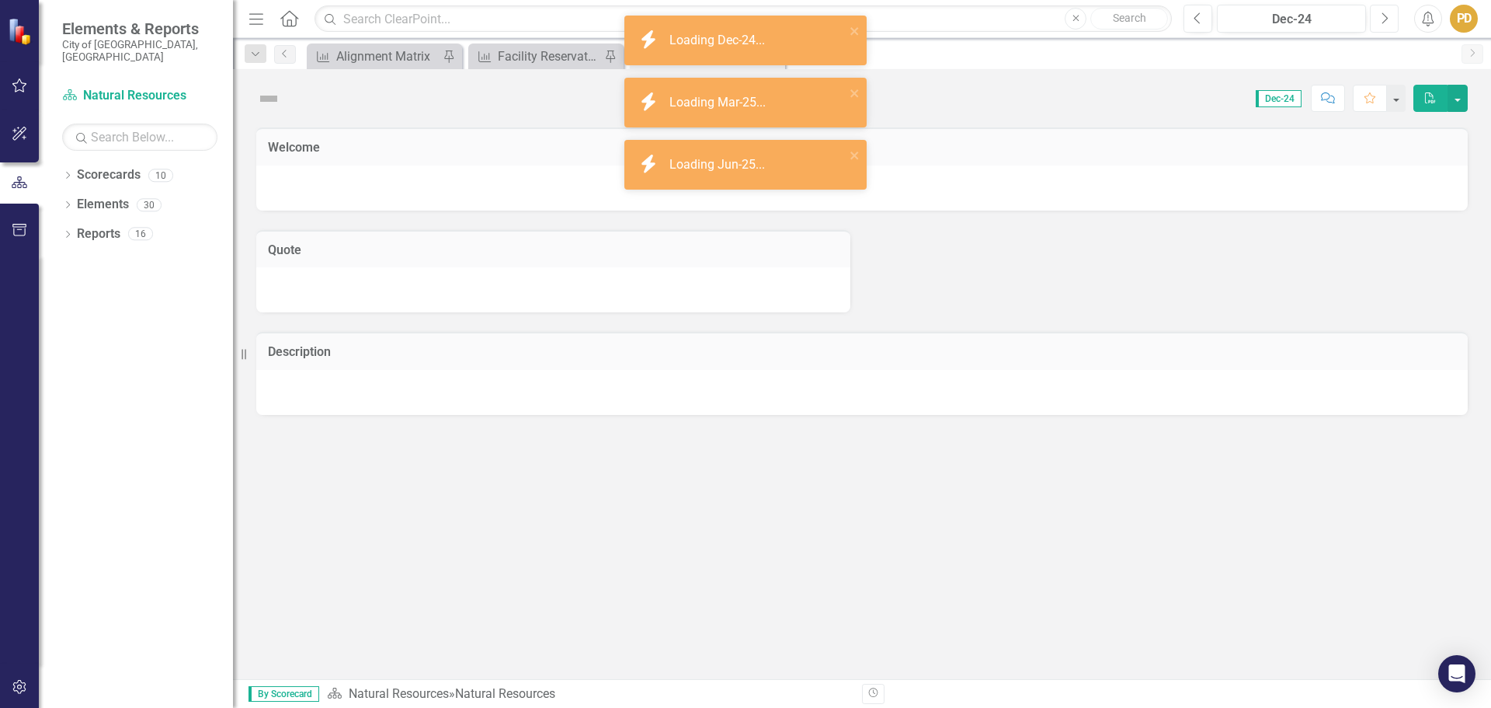
click at [1387, 17] on icon "button" at bounding box center [1386, 17] width 6 height 11
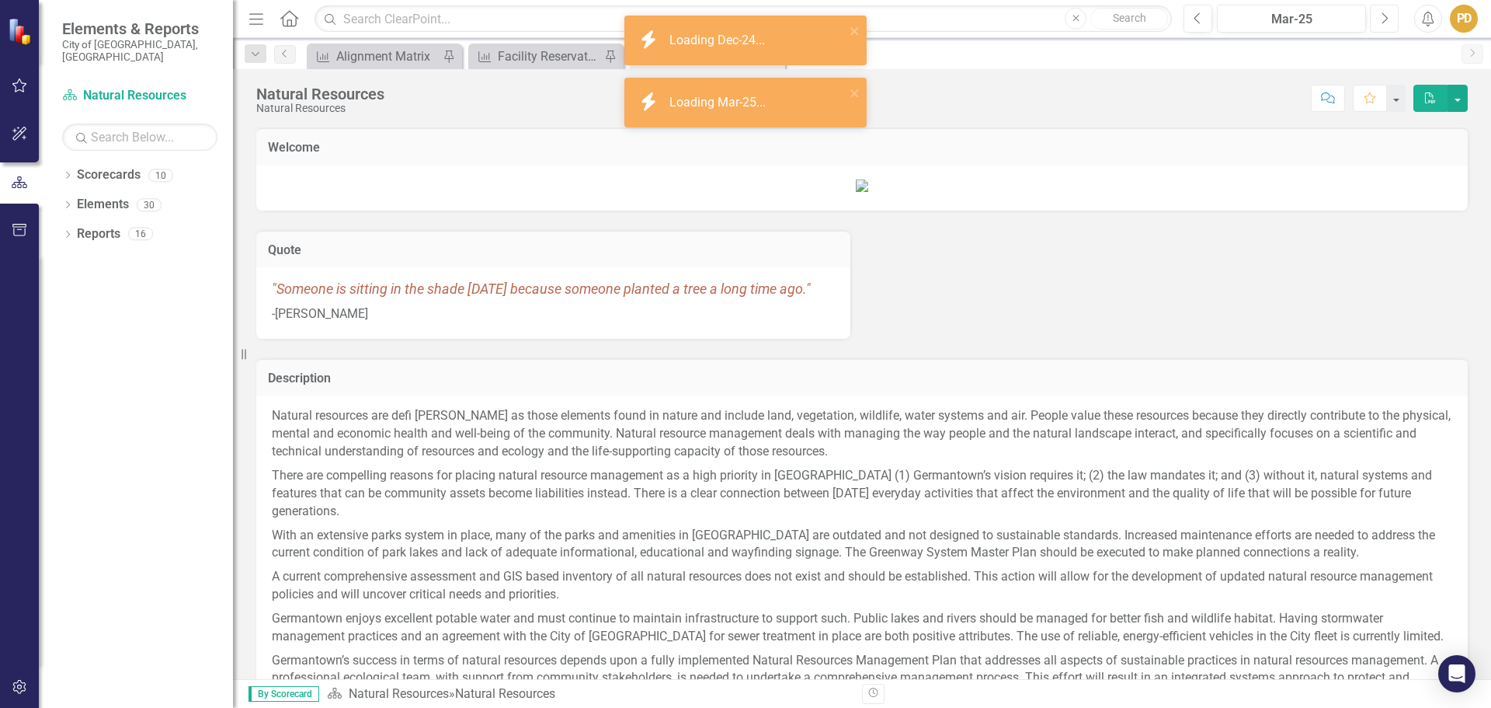
click at [1387, 17] on icon "button" at bounding box center [1386, 17] width 6 height 11
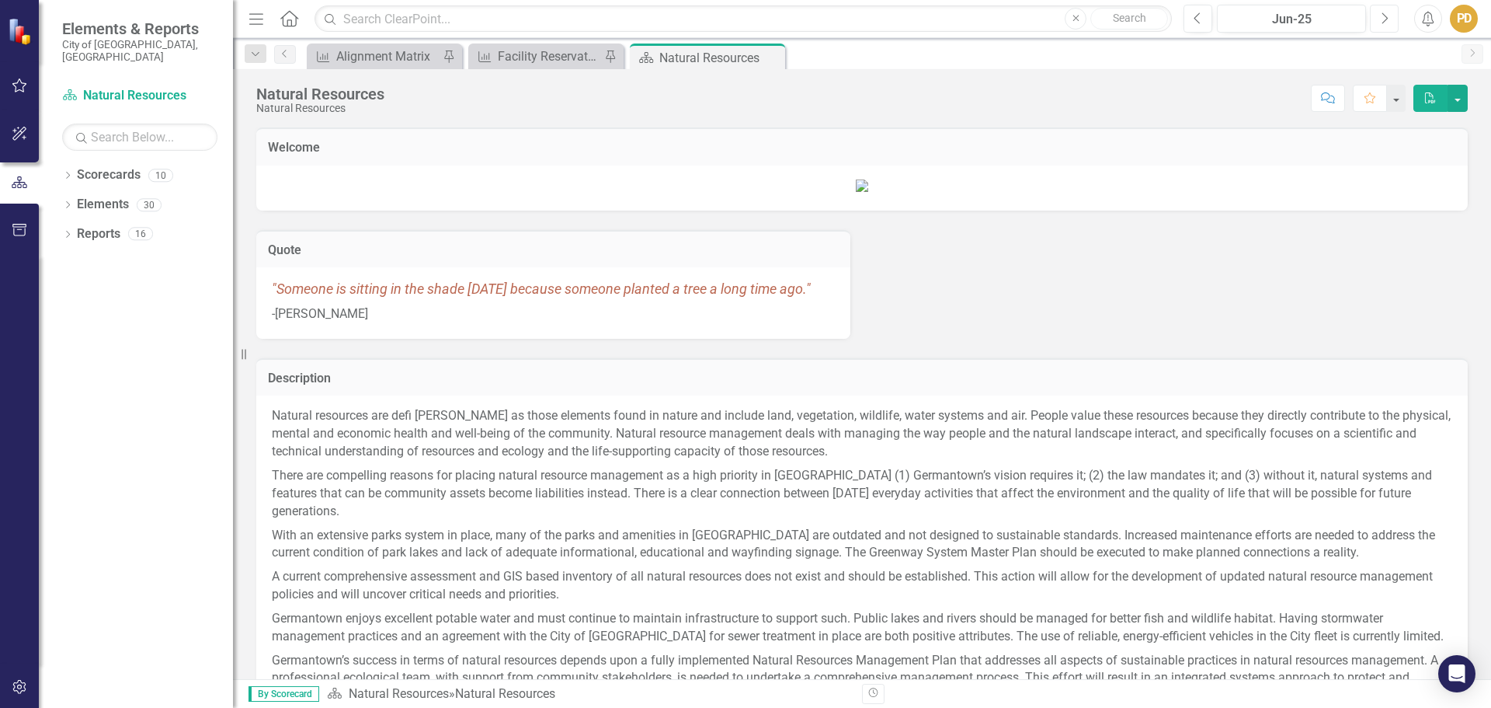
click at [1385, 17] on icon "Next" at bounding box center [1384, 19] width 9 height 14
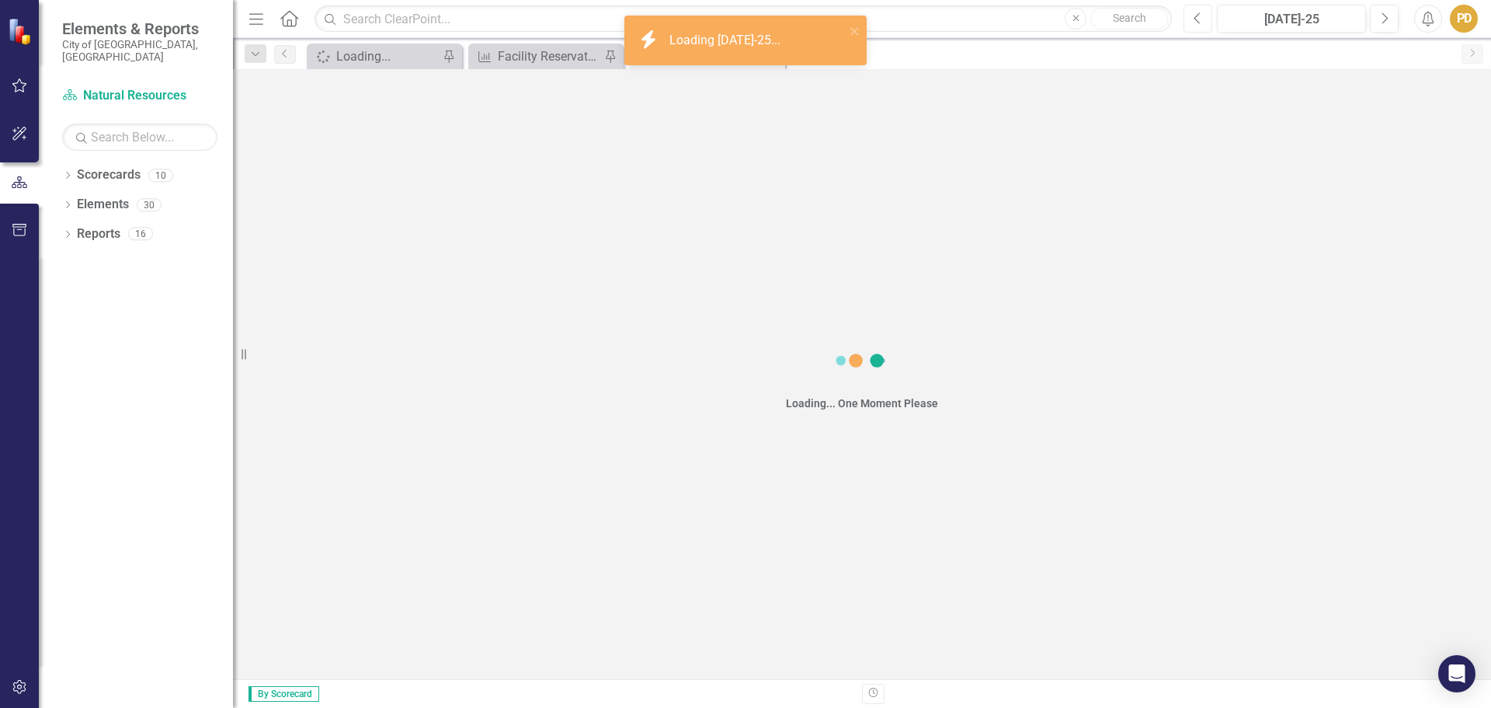
click at [1198, 24] on icon "Previous" at bounding box center [1198, 19] width 9 height 14
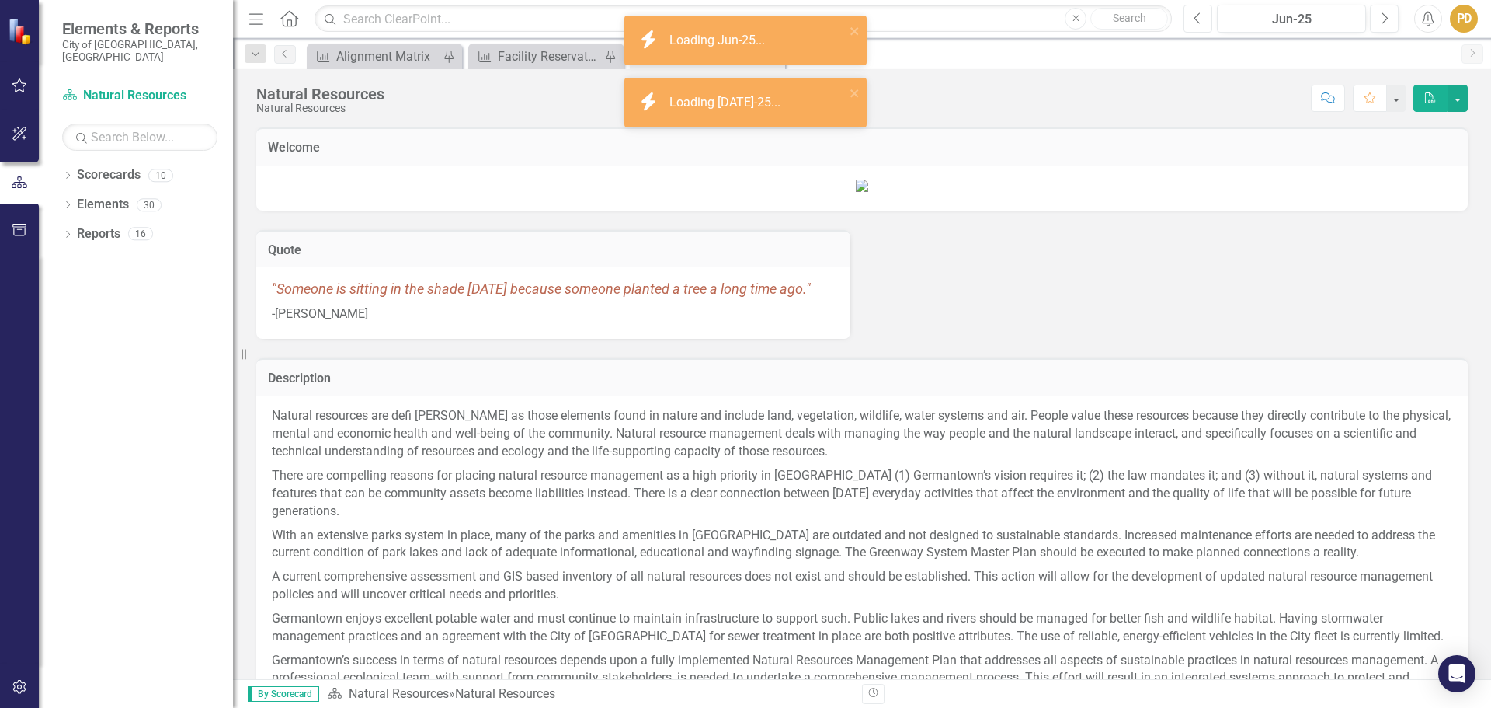
click at [1198, 24] on icon "Previous" at bounding box center [1198, 19] width 9 height 14
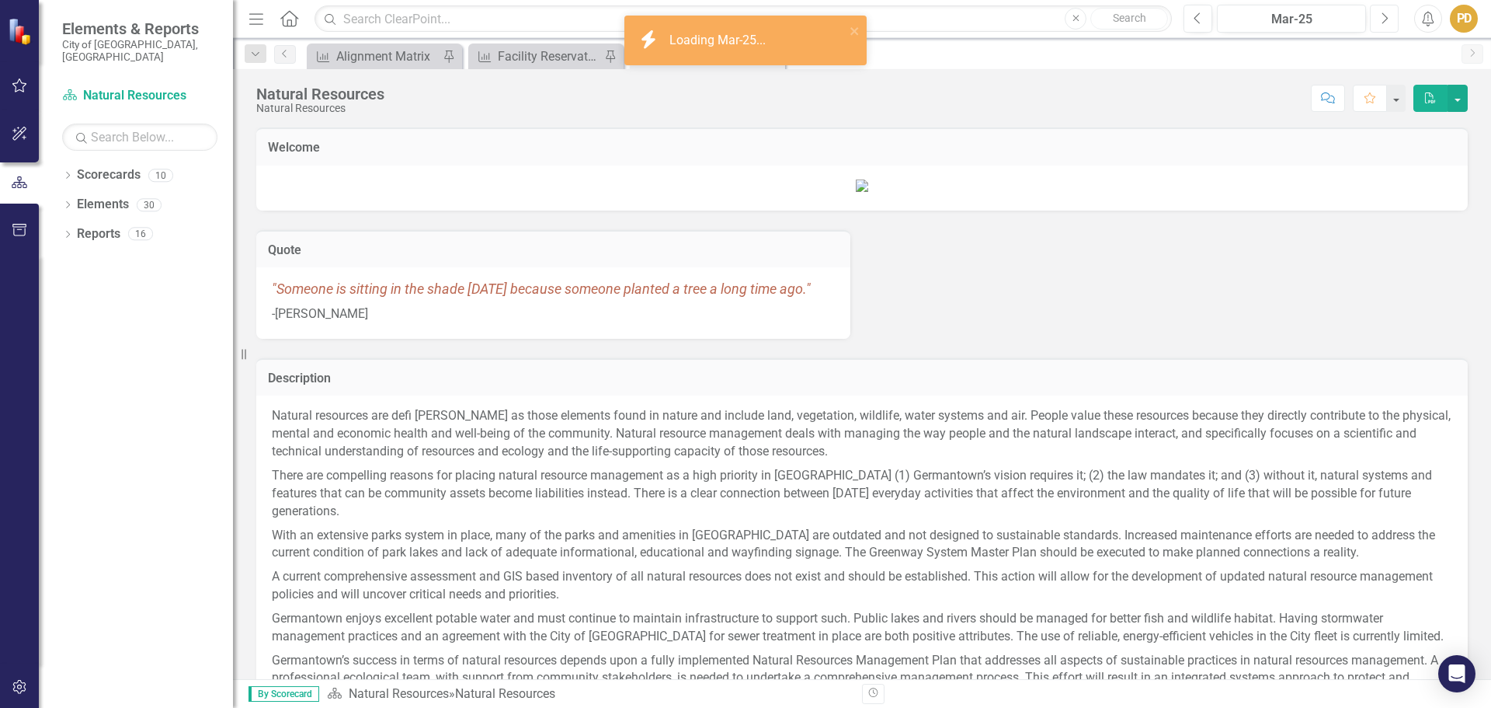
click at [1384, 19] on icon "Next" at bounding box center [1384, 19] width 9 height 14
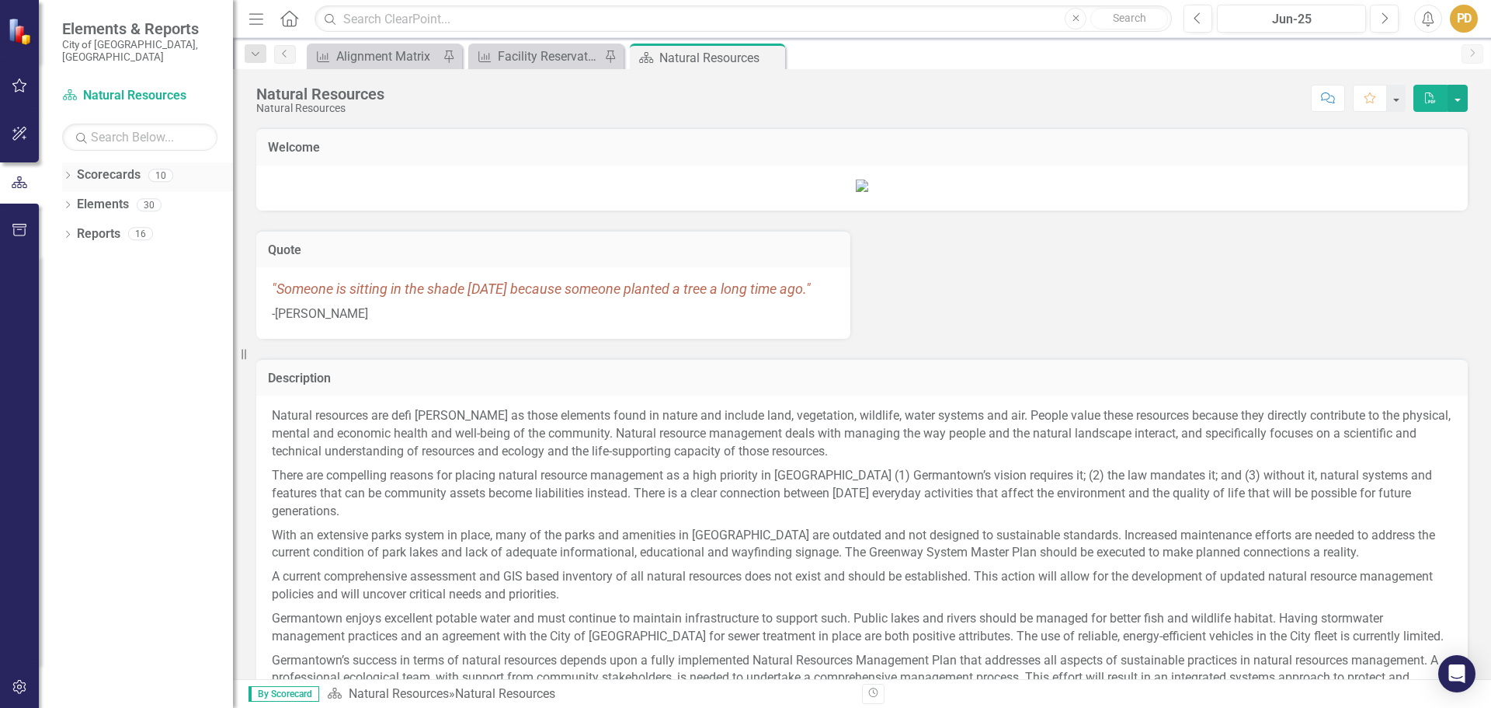
click at [69, 172] on icon at bounding box center [68, 175] width 4 height 7
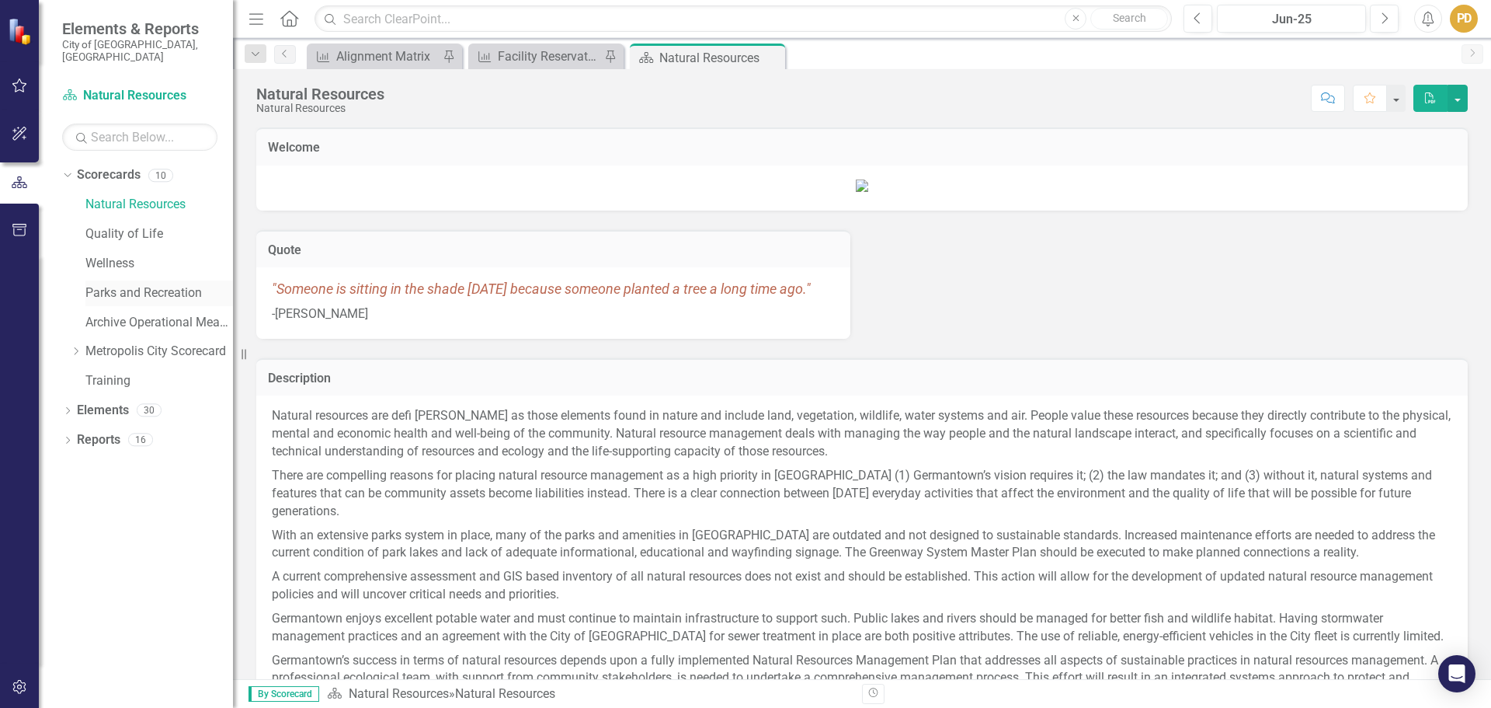
click at [124, 284] on link "Parks and Recreation" at bounding box center [159, 293] width 148 height 18
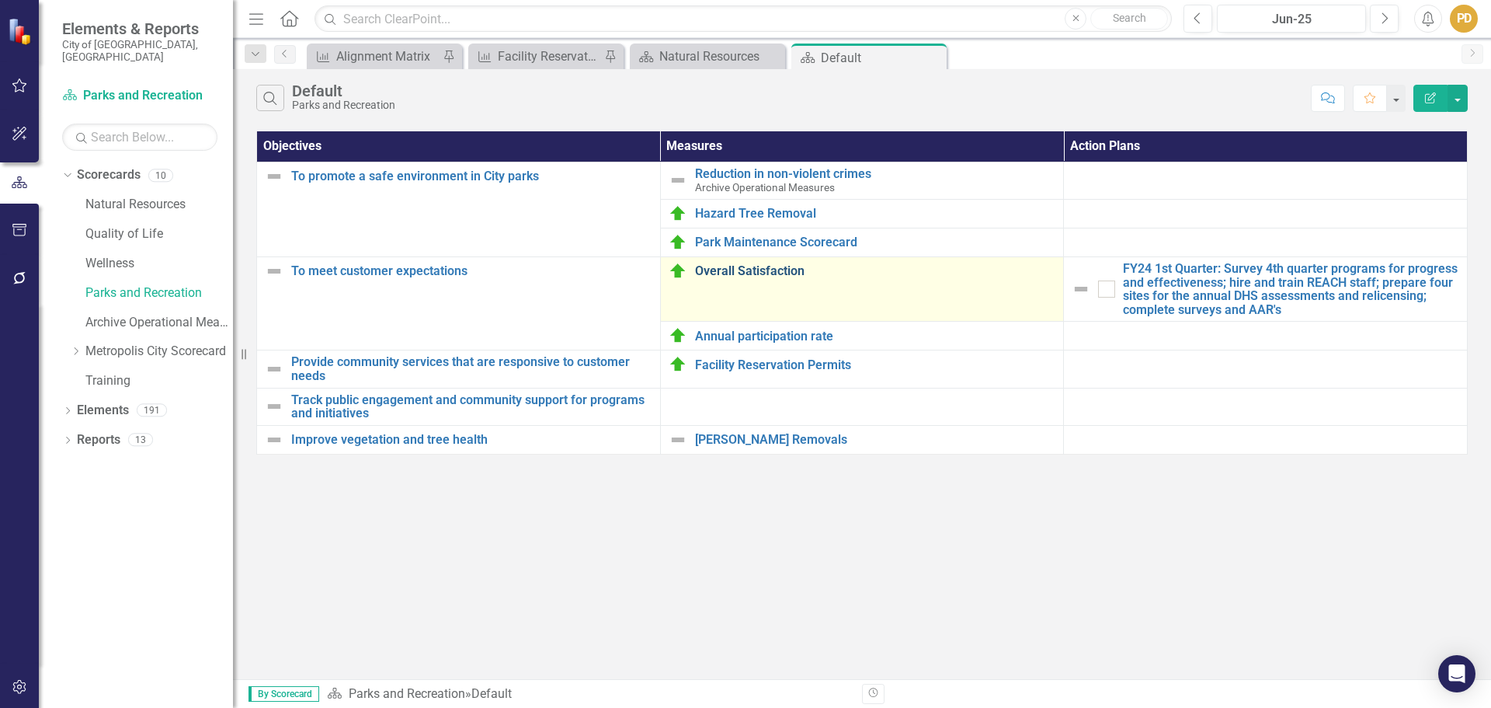
click at [753, 273] on link "Overall Satisfaction" at bounding box center [875, 271] width 361 height 14
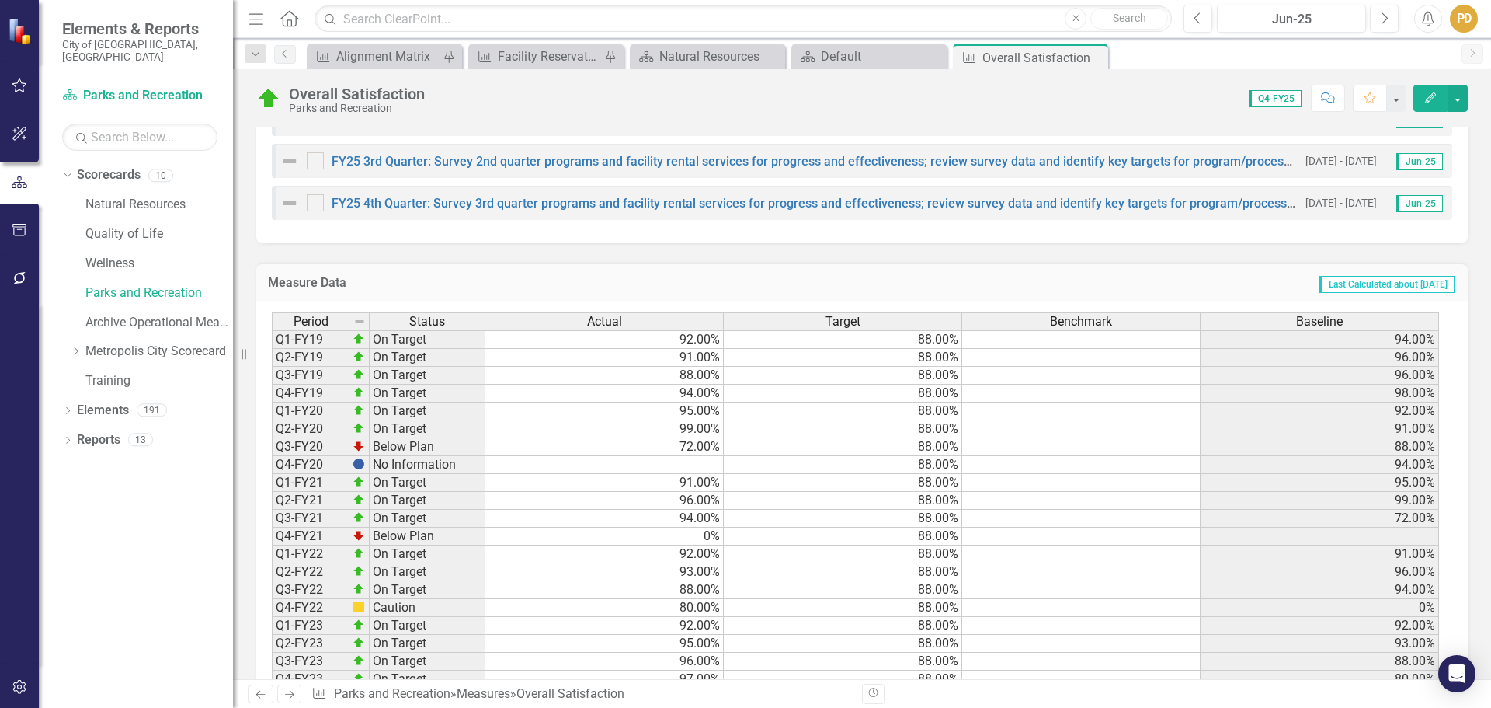
scroll to position [1194, 0]
